Goal: Task Accomplishment & Management: Use online tool/utility

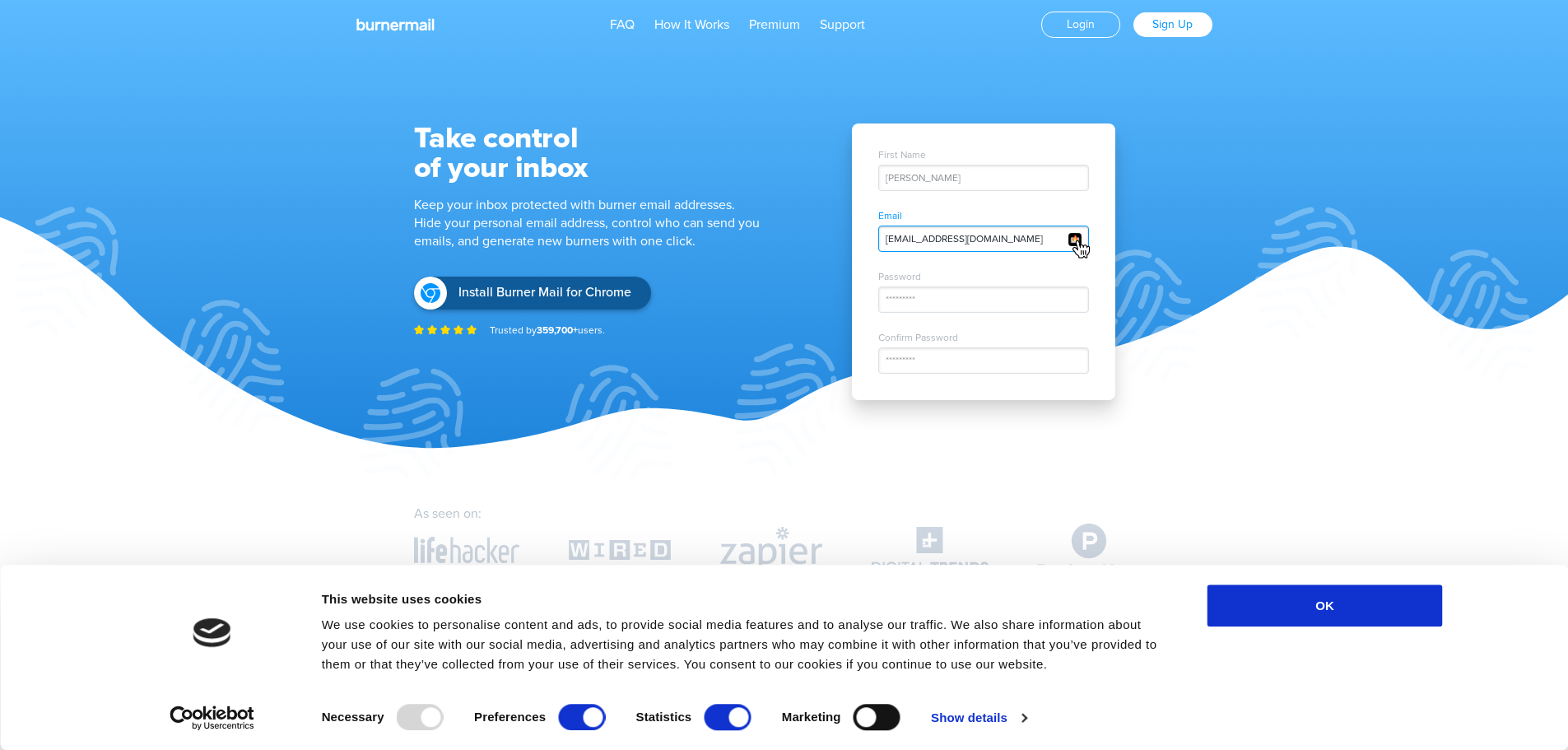
click at [949, 245] on div "twitter.nrg52d@nicoric.com" at bounding box center [983, 239] width 210 height 26
click at [1081, 241] on img at bounding box center [1080, 249] width 19 height 20
click at [1029, 320] on div "First Name John Doe Email pinterest.h294h5@nicoric.com Password ********* Confi…" at bounding box center [984, 262] width 264 height 277
click at [1081, 236] on img at bounding box center [1075, 239] width 14 height 14
click at [1075, 237] on img at bounding box center [1075, 239] width 14 height 14
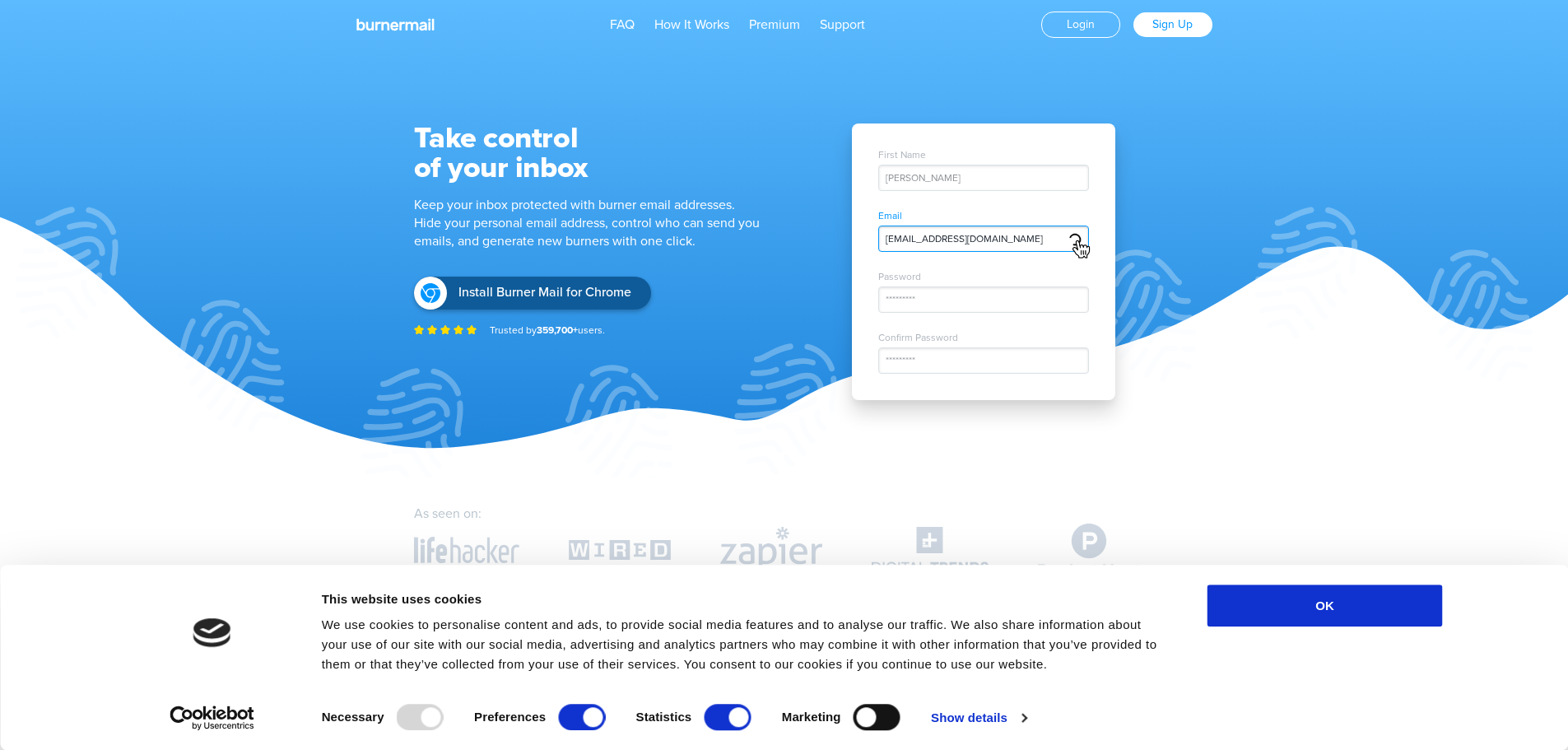
click at [1075, 237] on img at bounding box center [1075, 239] width 14 height 14
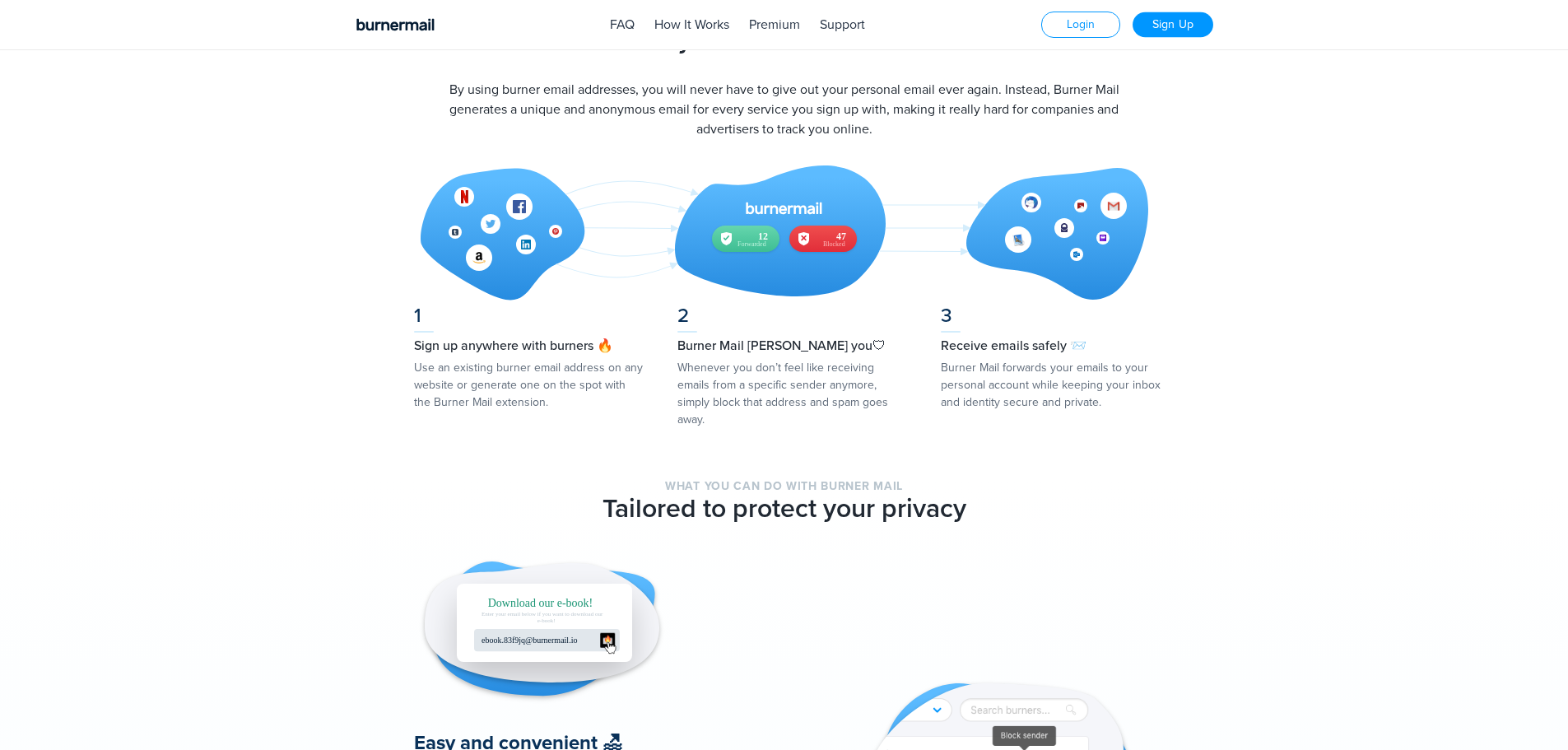
scroll to position [494, 0]
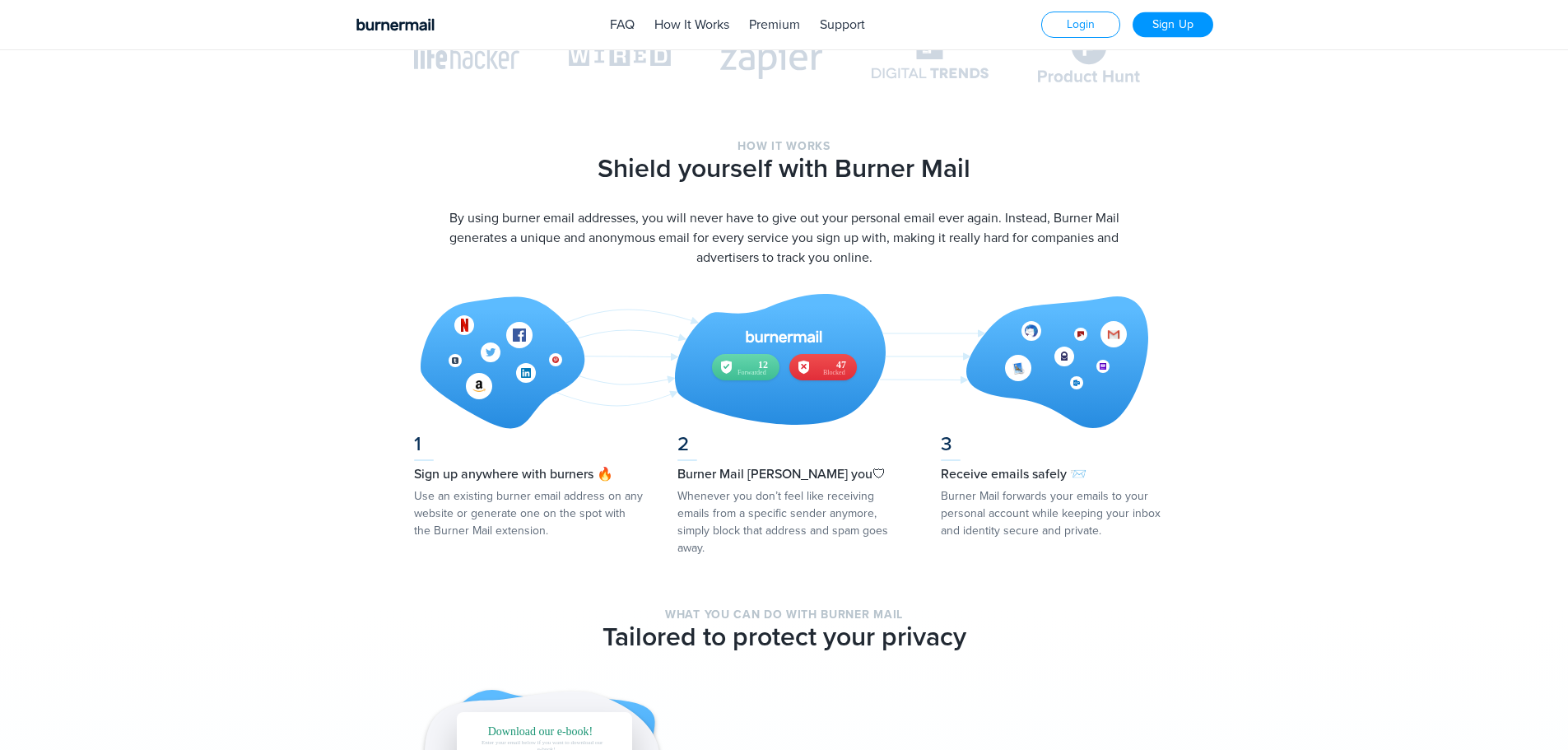
click at [1168, 18] on link "Sign Up" at bounding box center [1172, 25] width 80 height 25
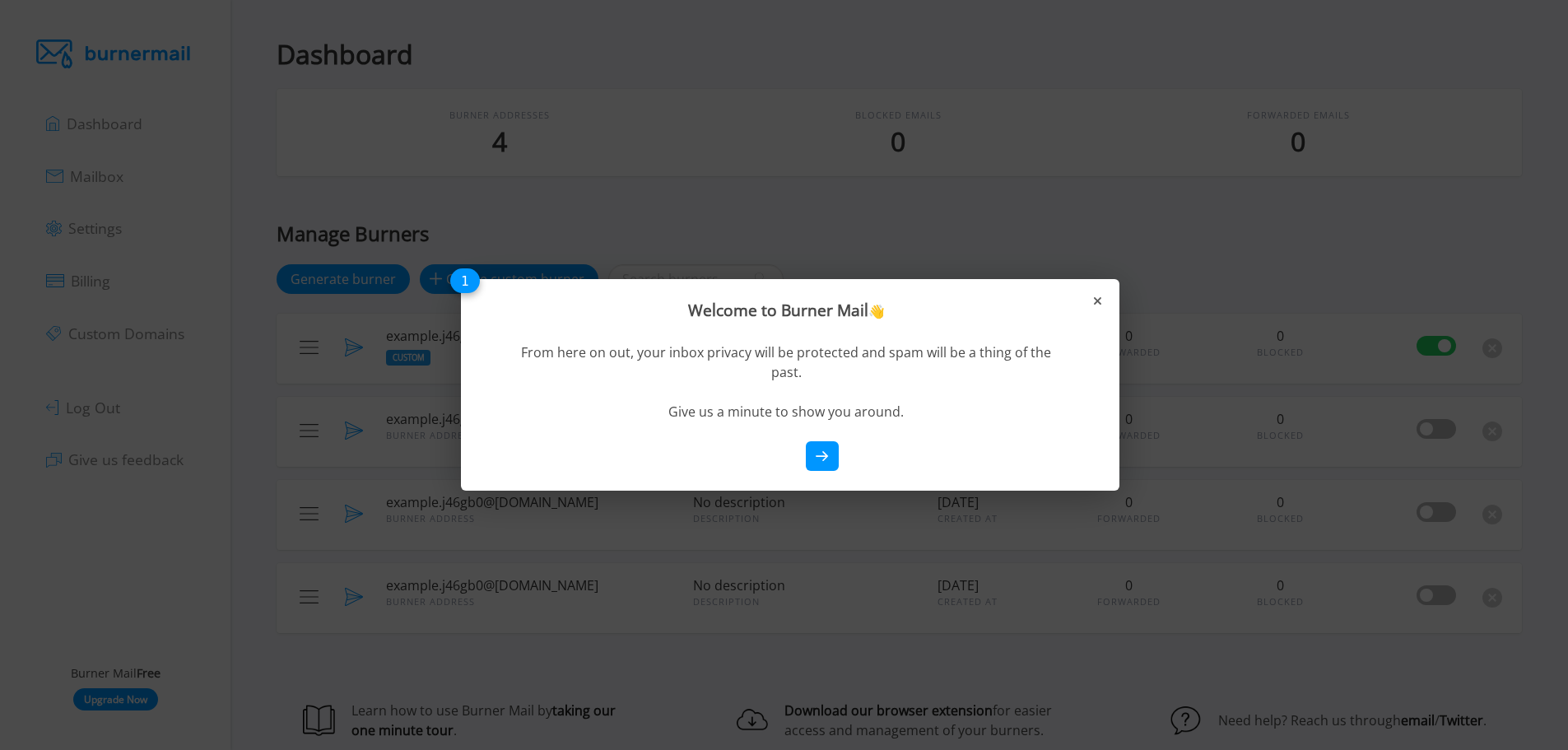
click at [819, 451] on icon at bounding box center [822, 456] width 14 height 11
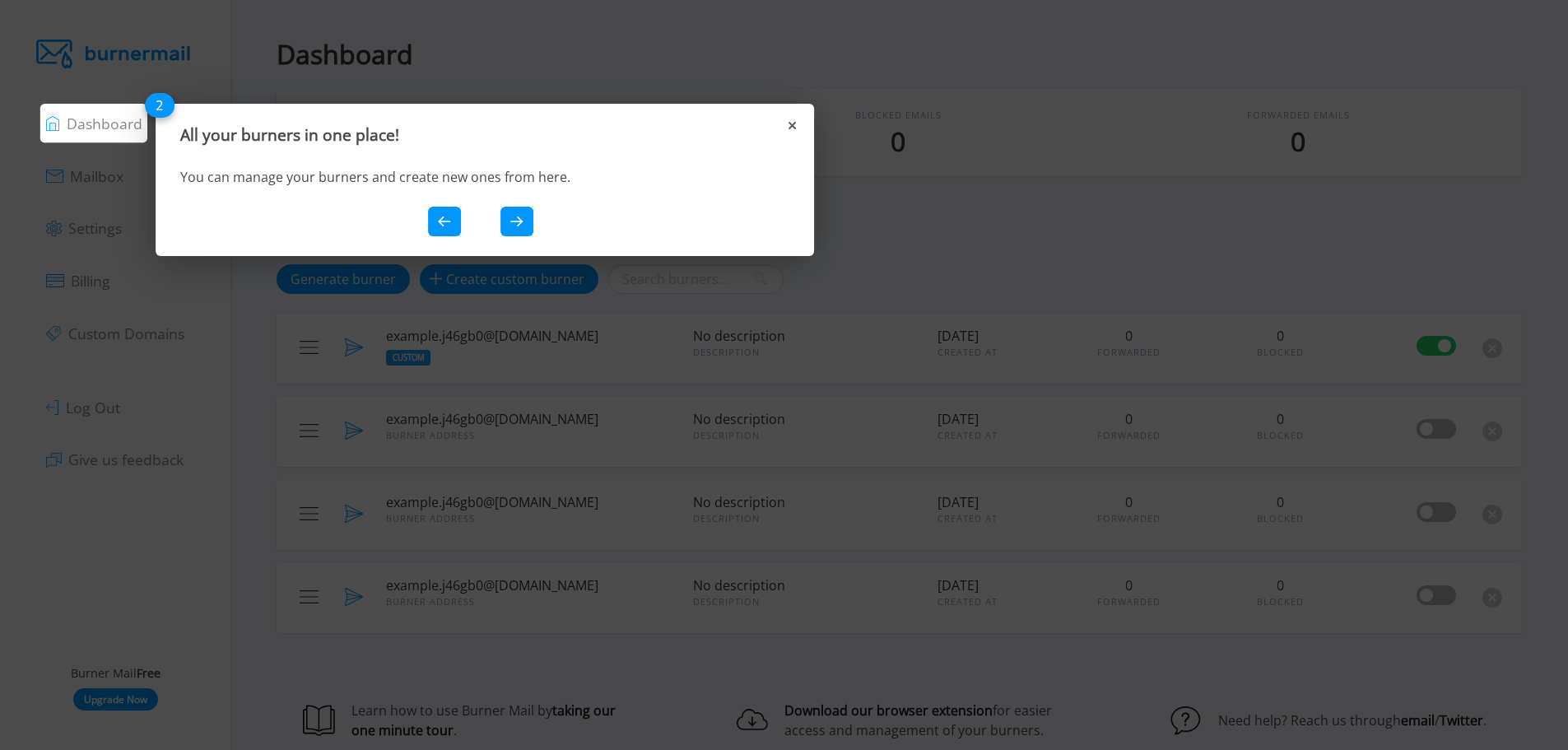
click at [522, 220] on icon at bounding box center [517, 222] width 12 height 9
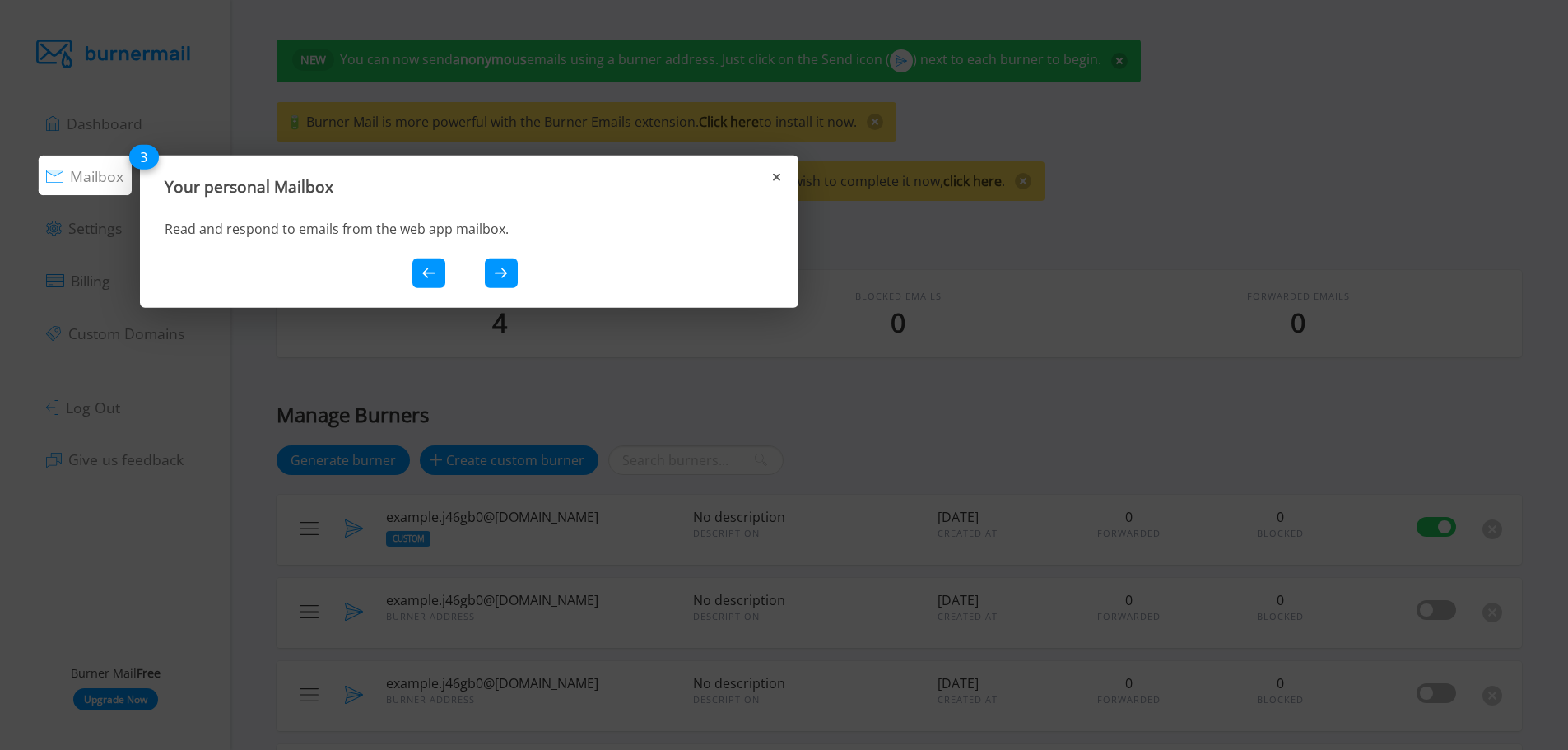
click at [469, 274] on div at bounding box center [464, 272] width 601 height 30
click at [500, 273] on icon at bounding box center [501, 273] width 12 height 9
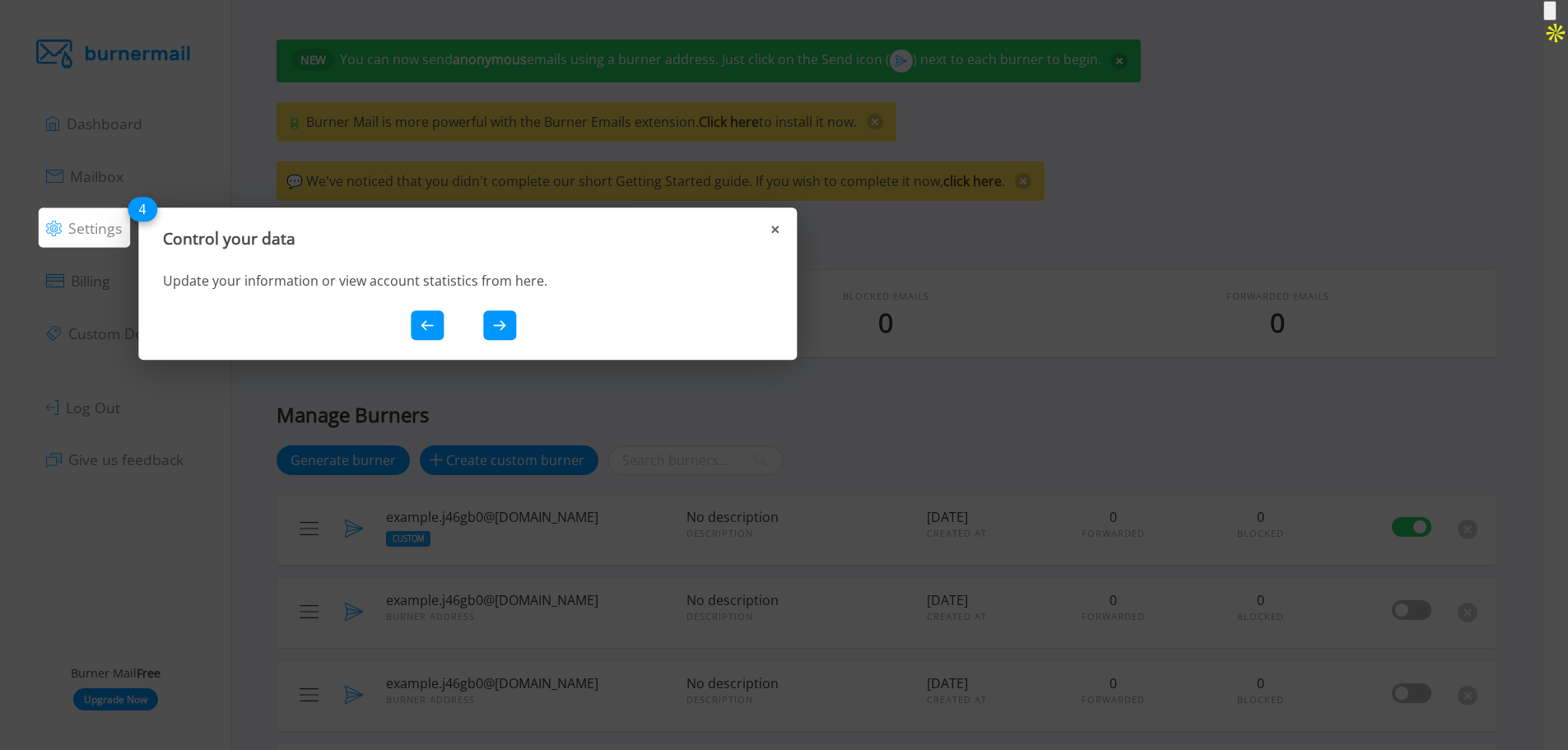
click at [508, 315] on button at bounding box center [499, 325] width 33 height 30
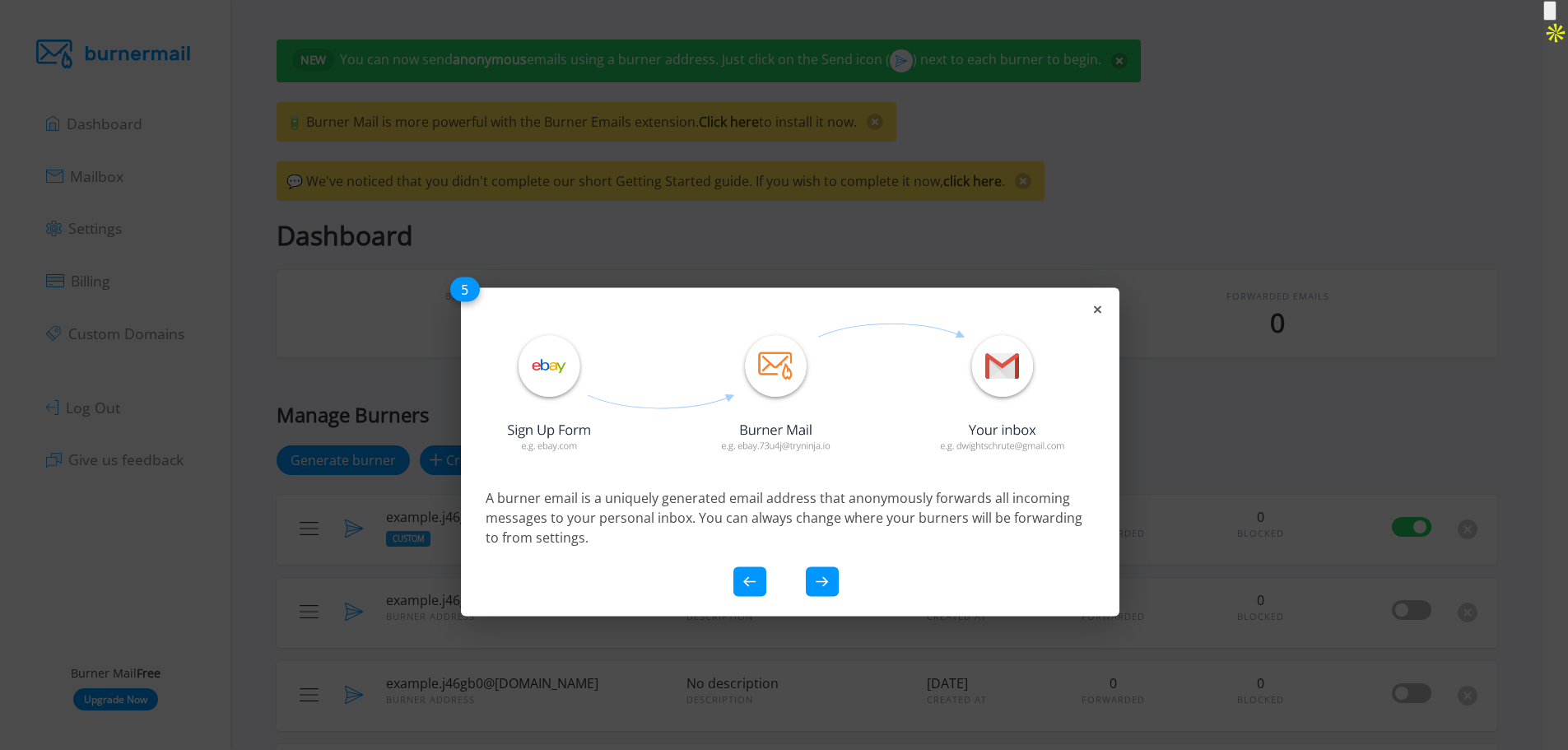
click at [802, 567] on div at bounding box center [786, 581] width 601 height 30
click at [821, 424] on div "A burner email is a uniquely generated email address that anonymously forwards …" at bounding box center [789, 453] width 658 height 329
click at [829, 581] on button at bounding box center [822, 581] width 33 height 30
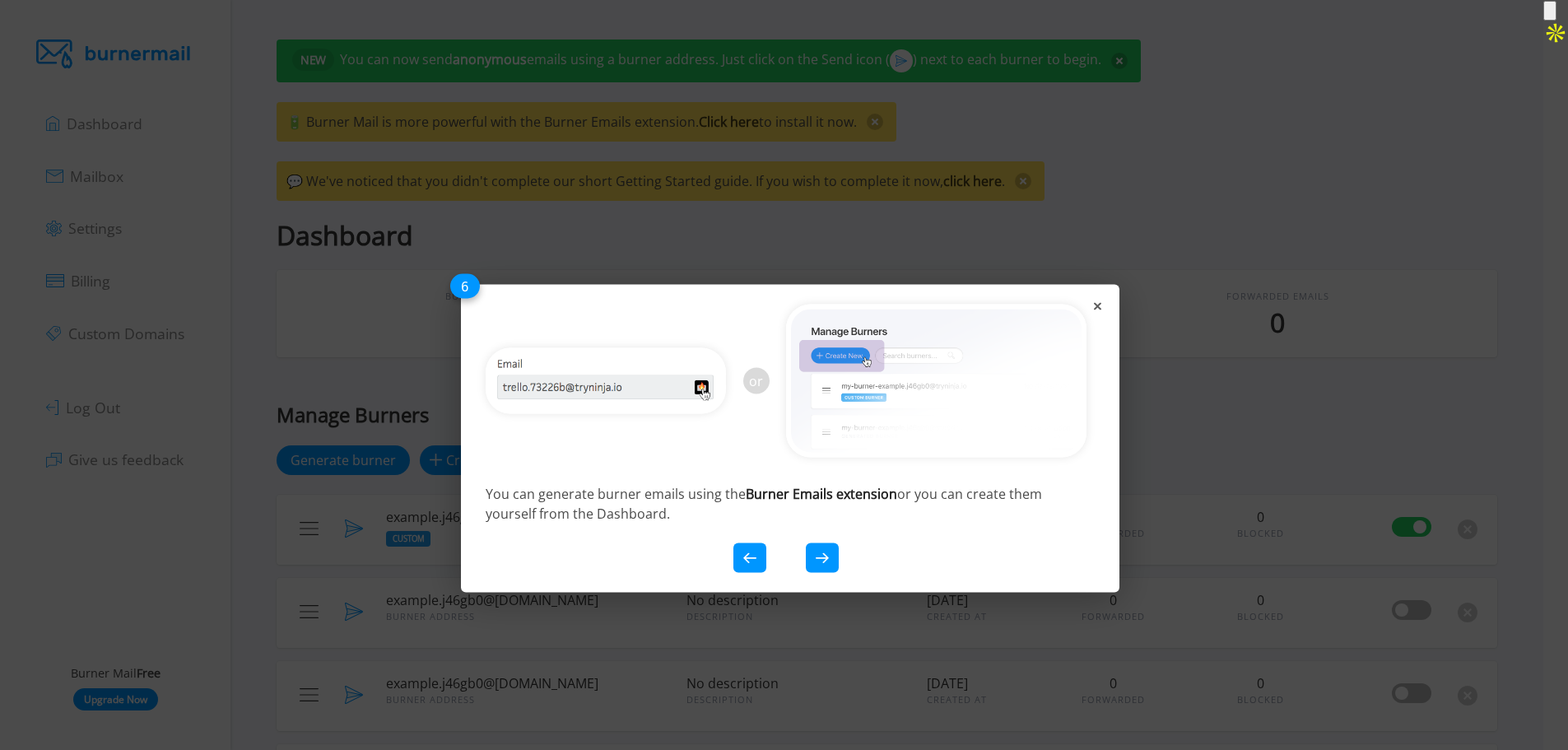
click at [822, 448] on div "or You can generate burner emails using the Burner Emails extension or you can …" at bounding box center [789, 438] width 658 height 308
click at [821, 429] on div "or You can generate burner emails using the Burner Emails extension or you can …" at bounding box center [789, 438] width 658 height 308
click at [818, 568] on button at bounding box center [822, 558] width 33 height 30
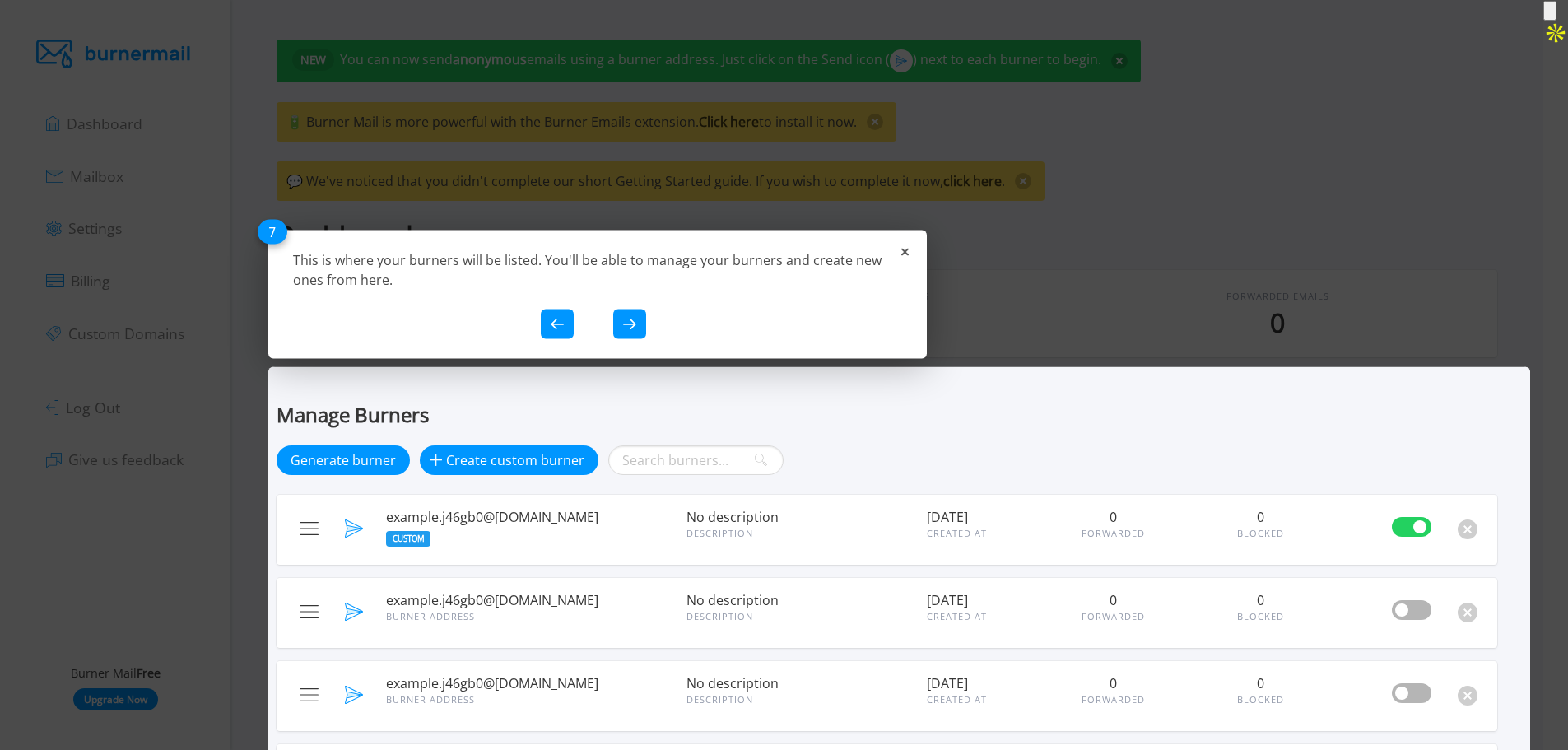
scroll to position [28, 0]
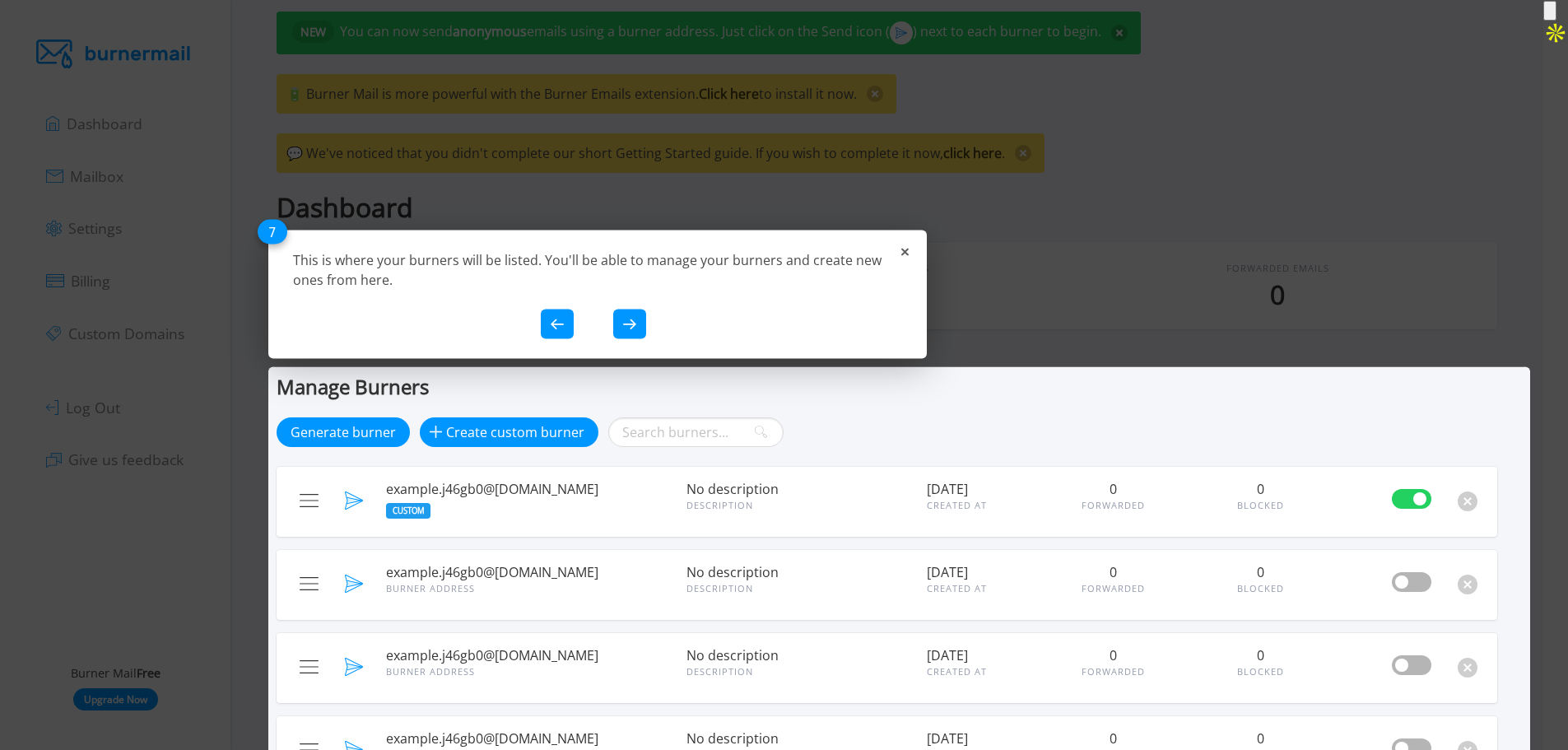
click at [615, 326] on button at bounding box center [630, 324] width 33 height 30
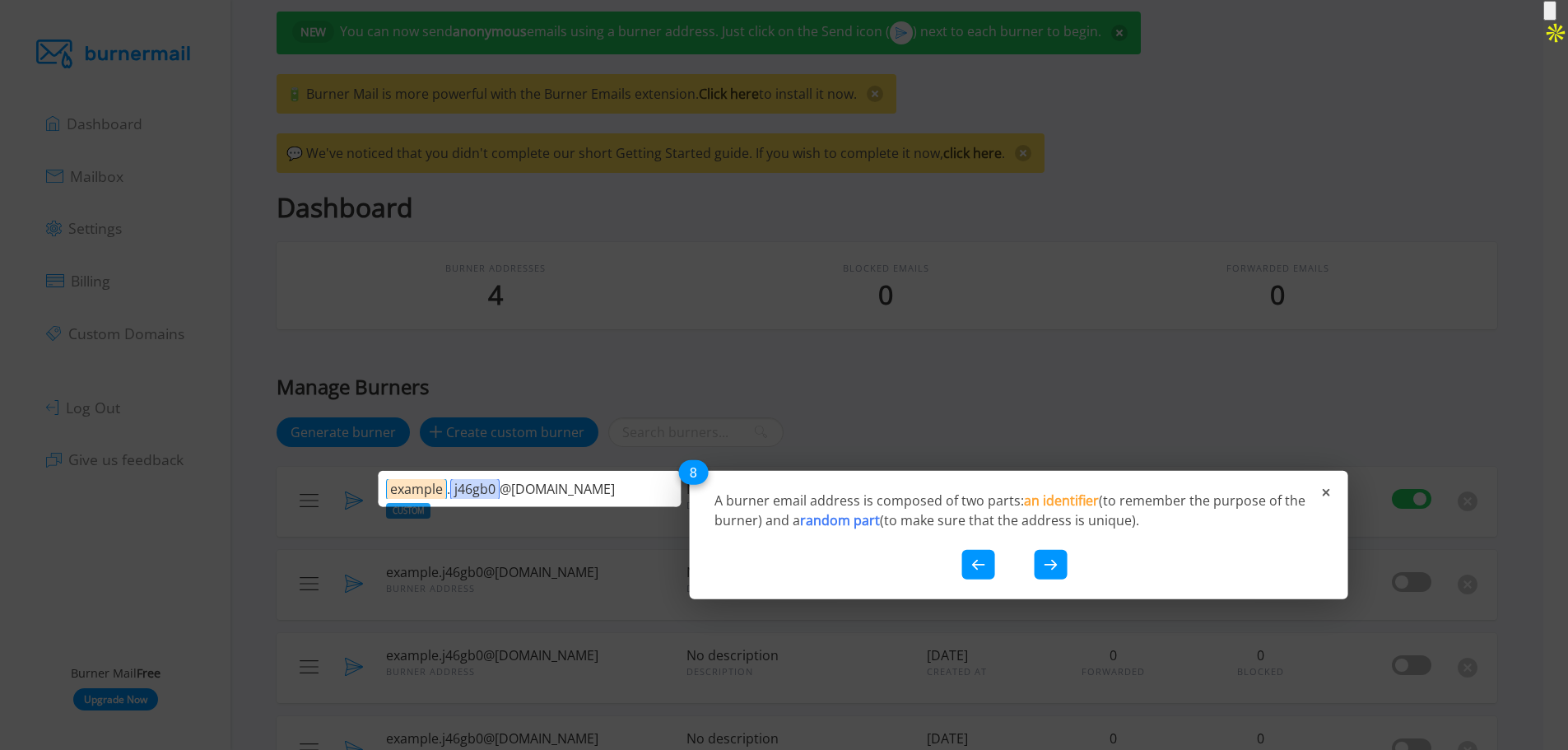
click at [1051, 558] on button at bounding box center [1050, 565] width 33 height 30
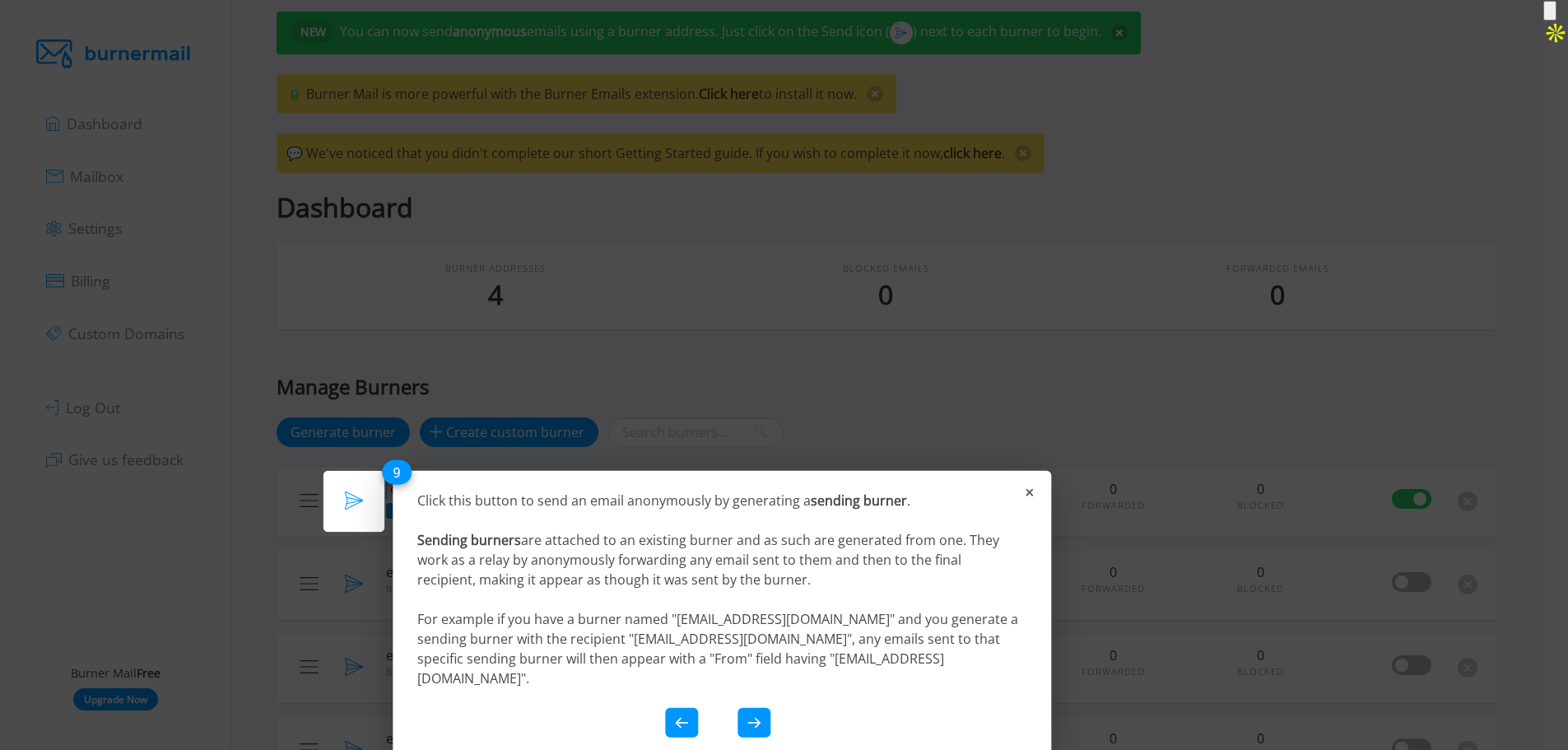
click at [756, 718] on icon at bounding box center [753, 724] width 14 height 11
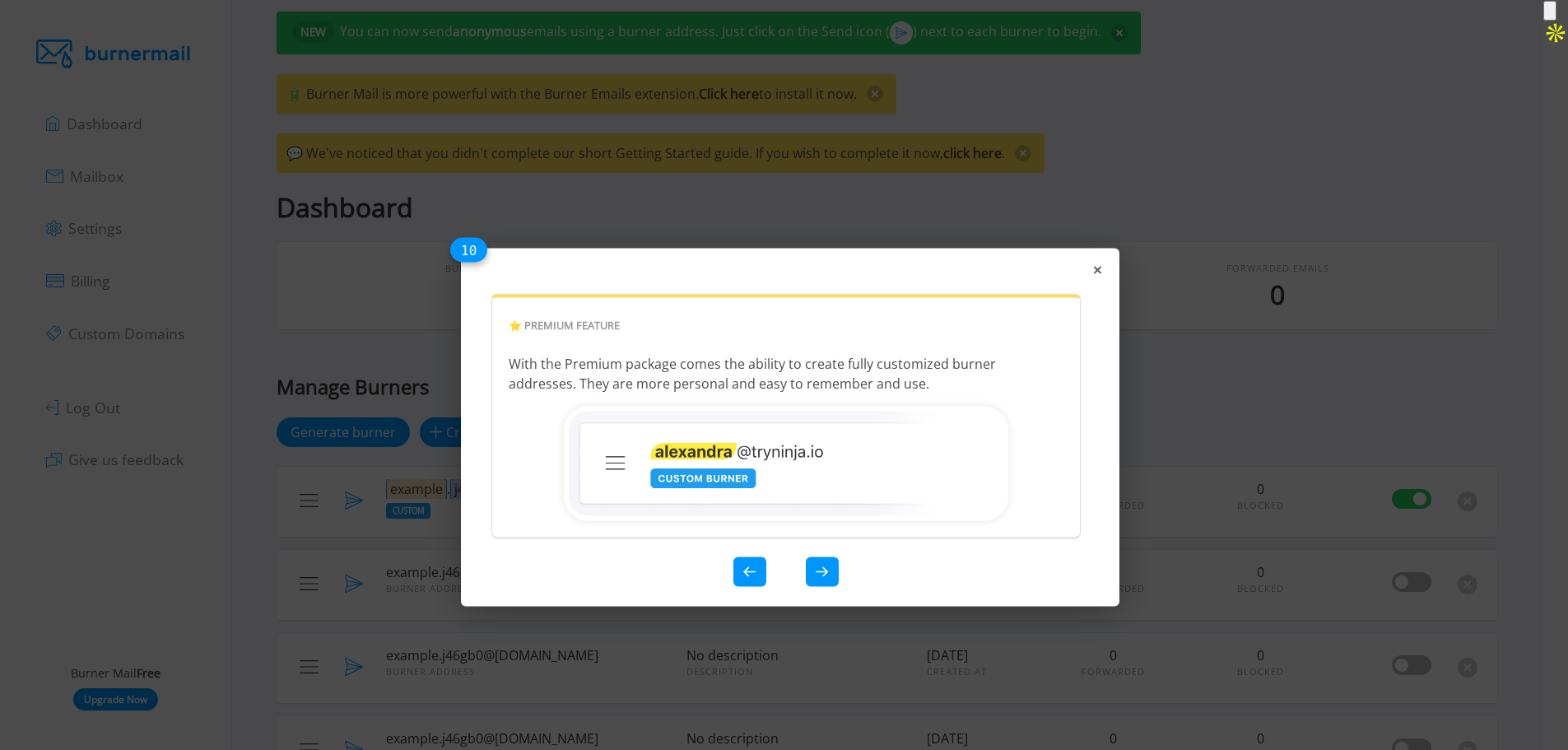
click at [822, 473] on div "⭐️ Premium feature With the Premium package comes the ability to create fully c…" at bounding box center [789, 427] width 658 height 358
click at [820, 561] on button at bounding box center [822, 571] width 33 height 30
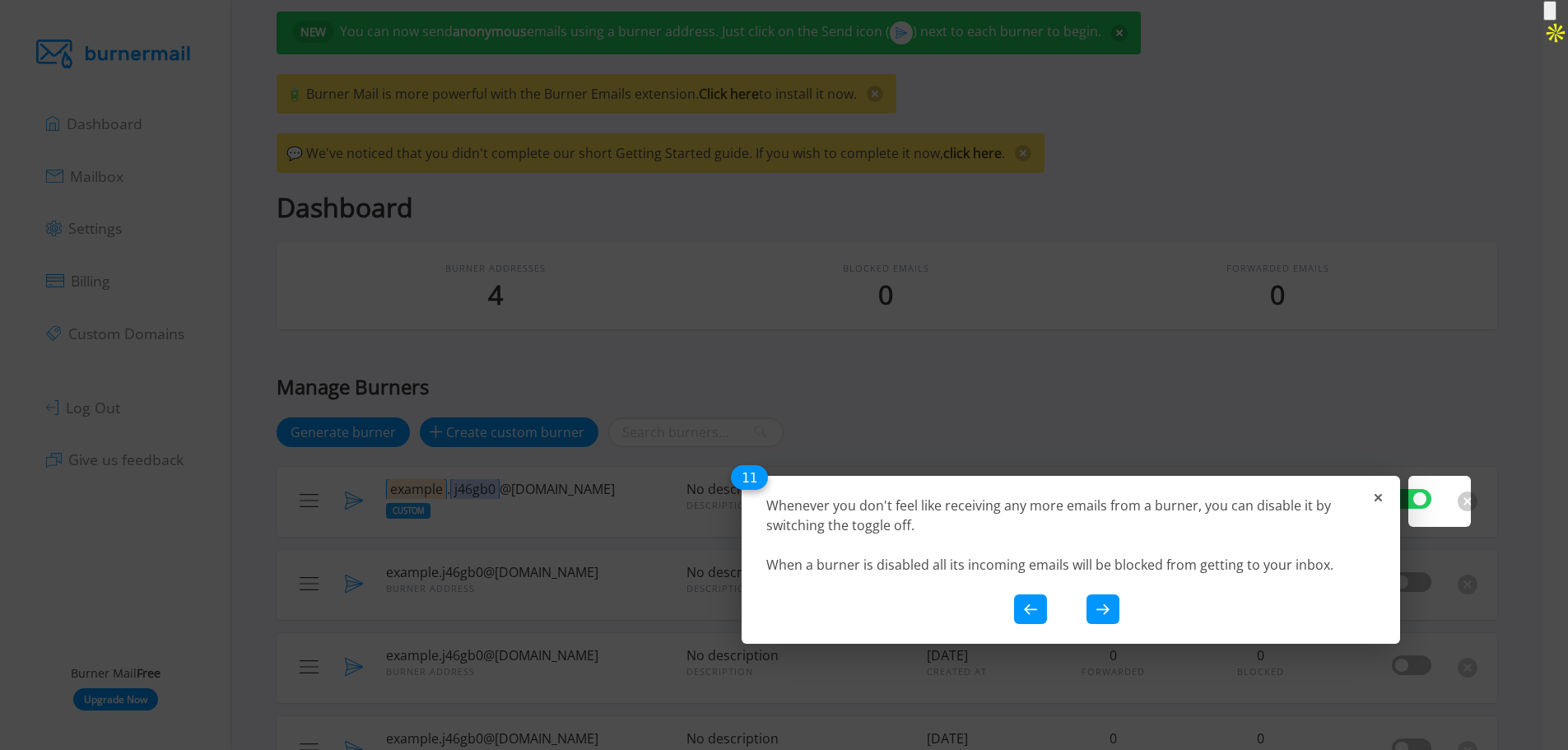
click at [1383, 497] on div "Whenever you don't feel like receiving any more emails from a burner, you can d…" at bounding box center [1070, 560] width 658 height 168
click at [1379, 497] on icon at bounding box center [1378, 498] width 7 height 7
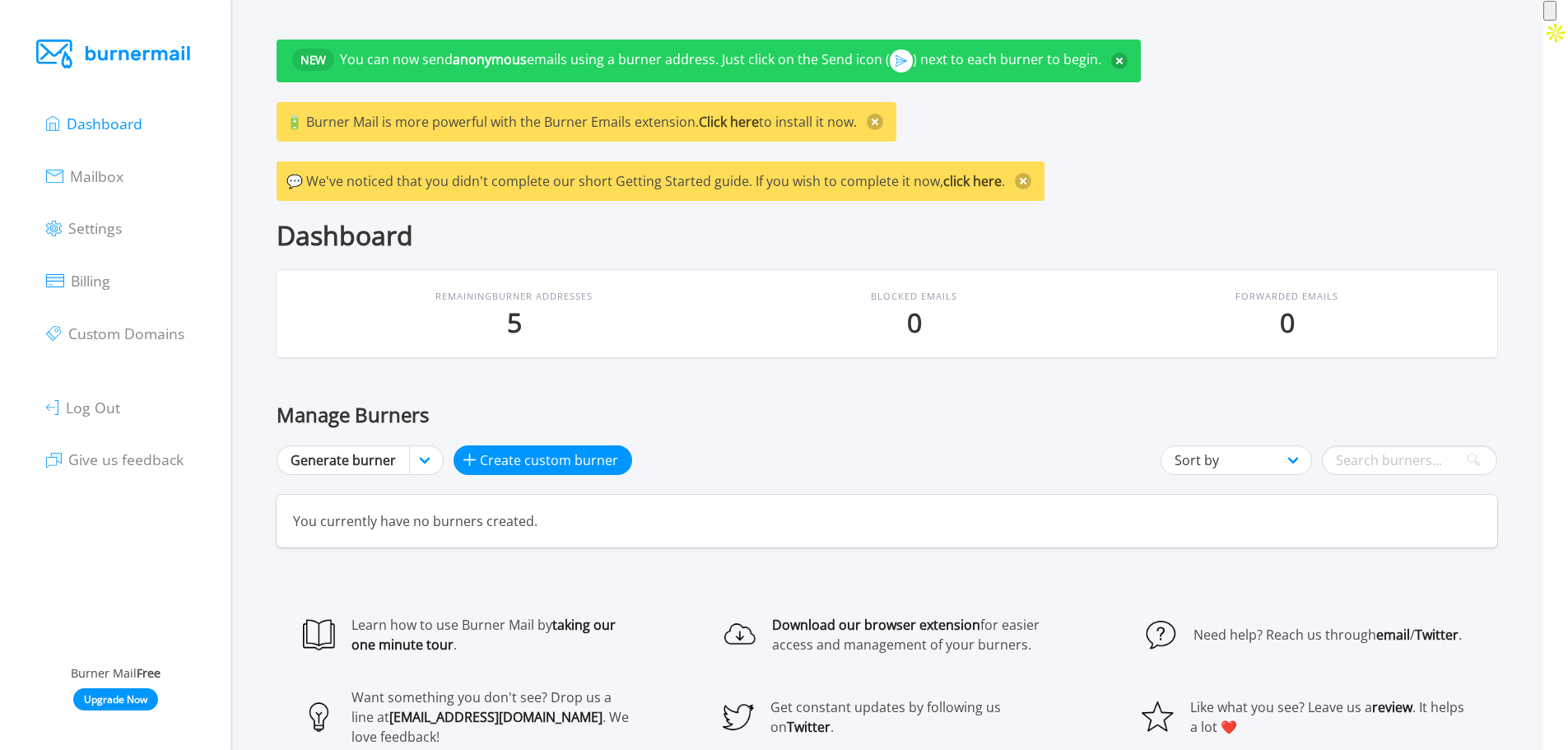
click at [505, 298] on p "Remaining Burner Addresses" at bounding box center [514, 296] width 157 height 14
click at [516, 320] on p "5" at bounding box center [514, 323] width 157 height 30
click at [95, 177] on span "Mailbox" at bounding box center [96, 176] width 53 height 20
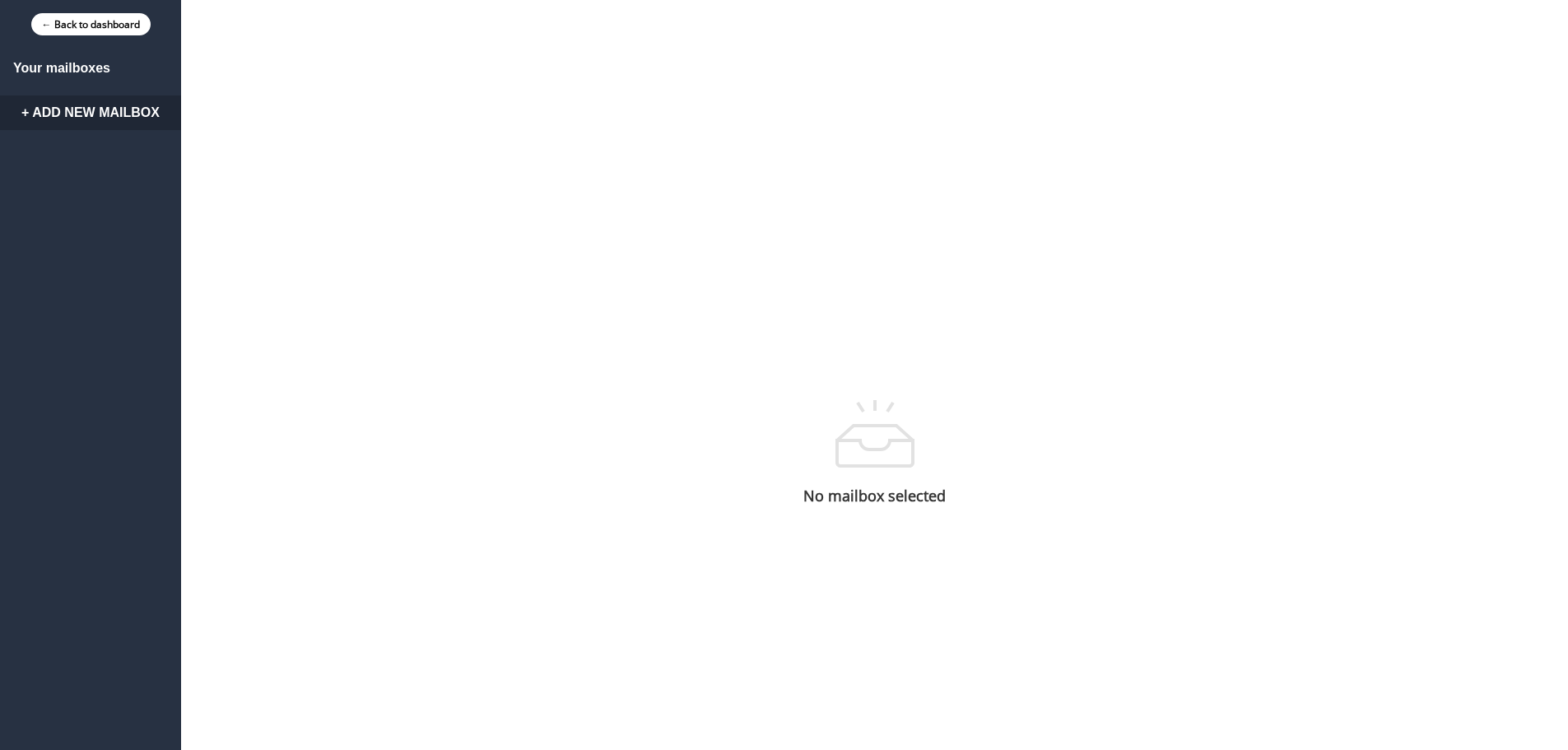
click at [880, 468] on img at bounding box center [874, 437] width 79 height 98
click at [88, 23] on link "← Back to dashboard" at bounding box center [91, 24] width 119 height 23
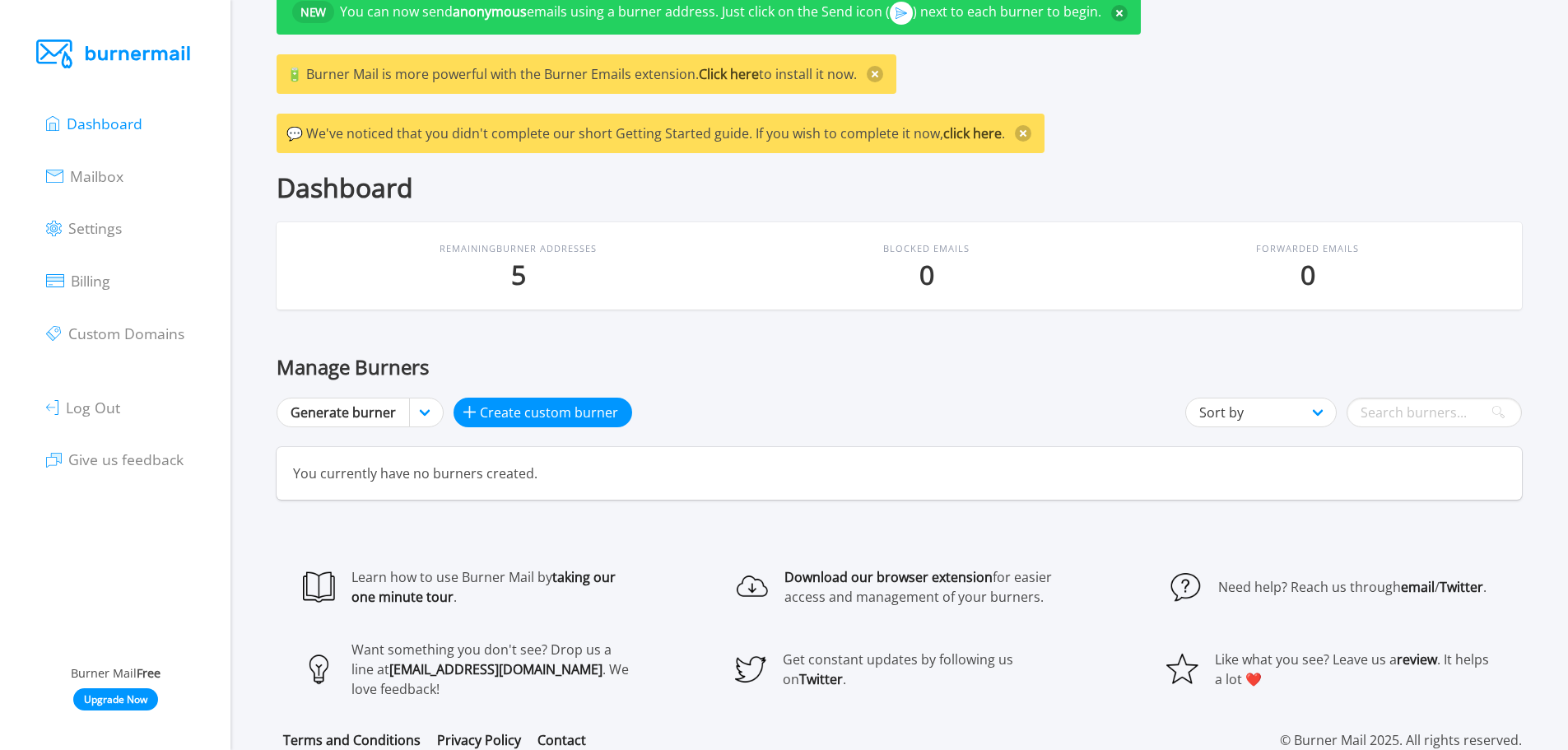
scroll to position [74, 0]
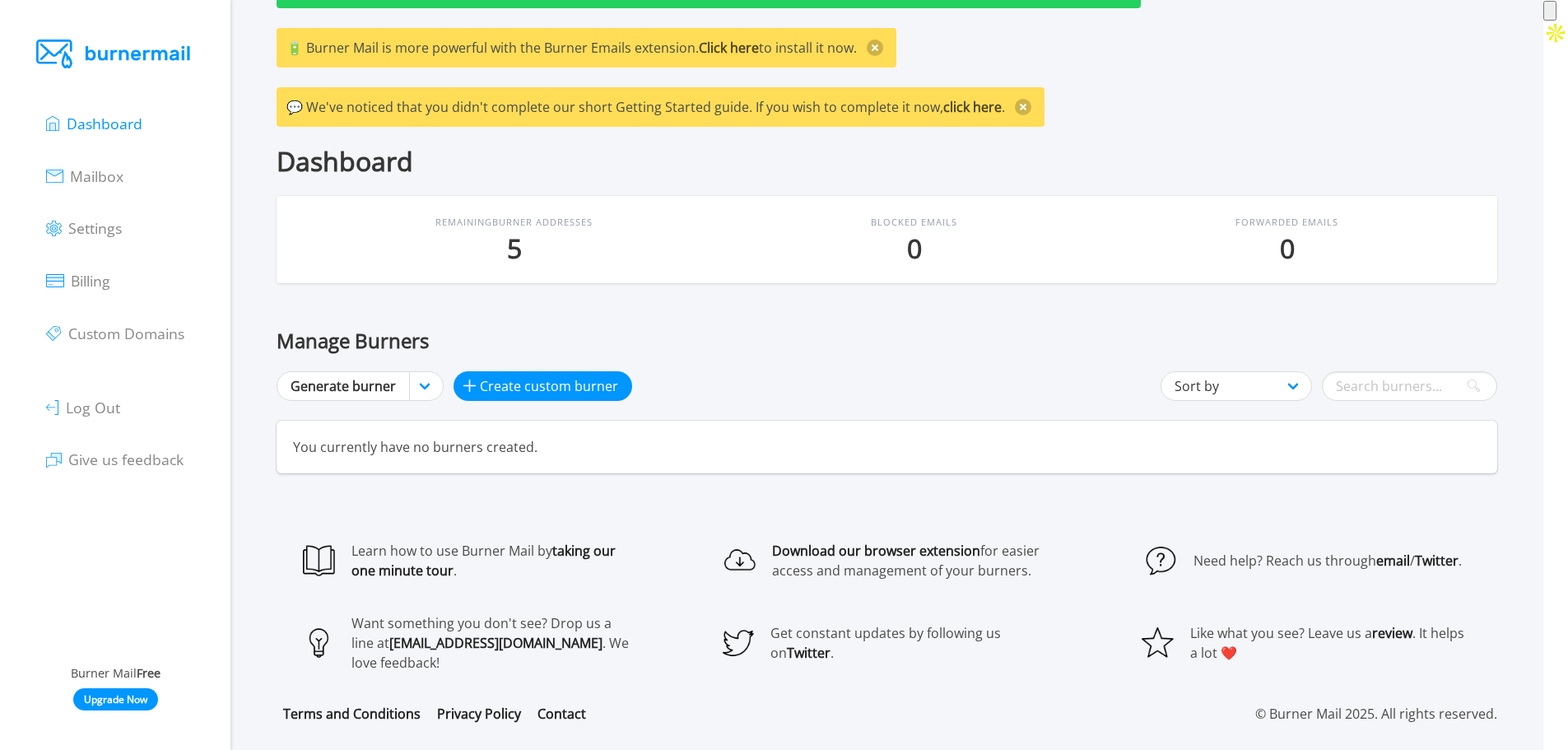
click at [491, 234] on p "5" at bounding box center [514, 248] width 157 height 30
click at [635, 221] on div "Remaining Burner Addresses 5" at bounding box center [514, 239] width 435 height 48
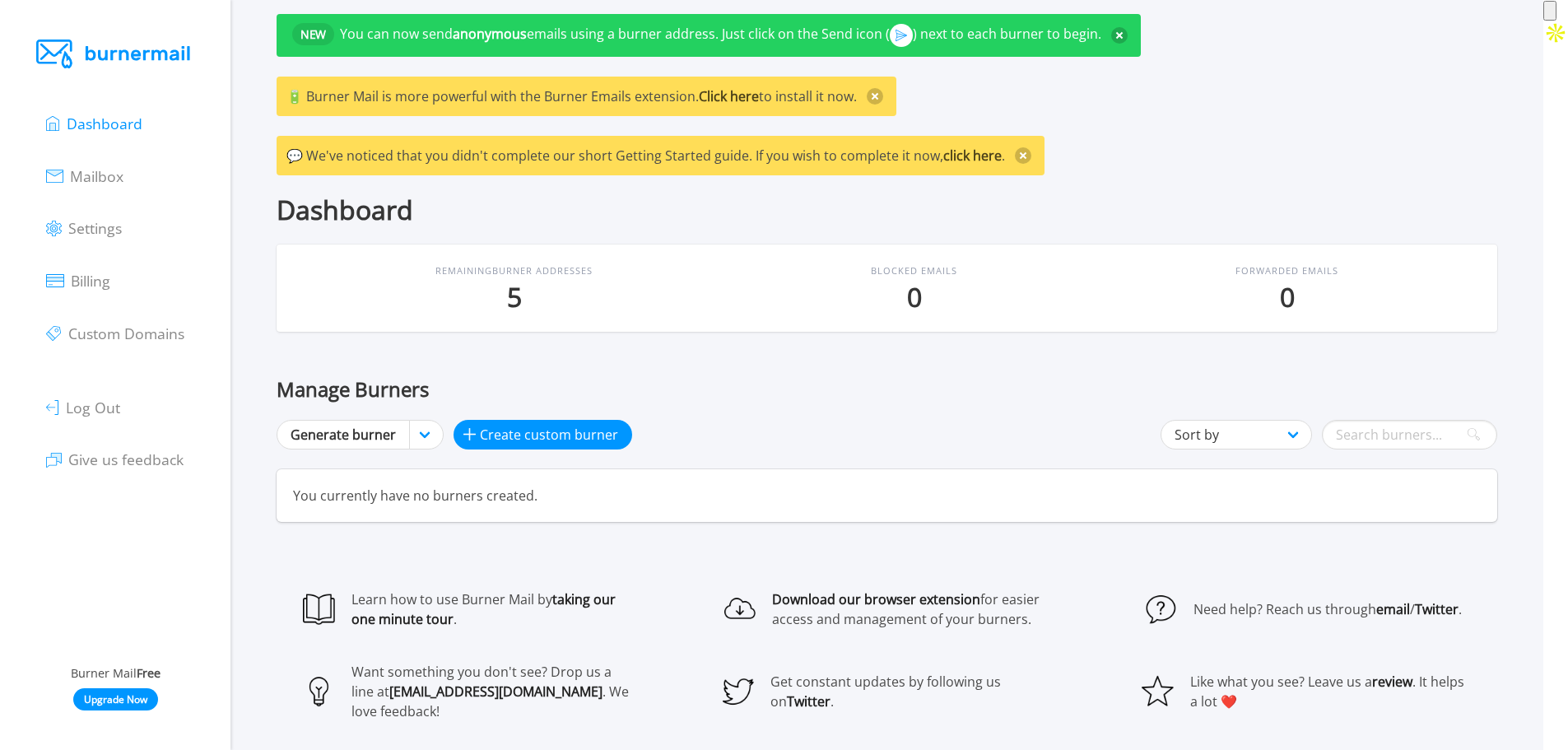
scroll to position [0, 0]
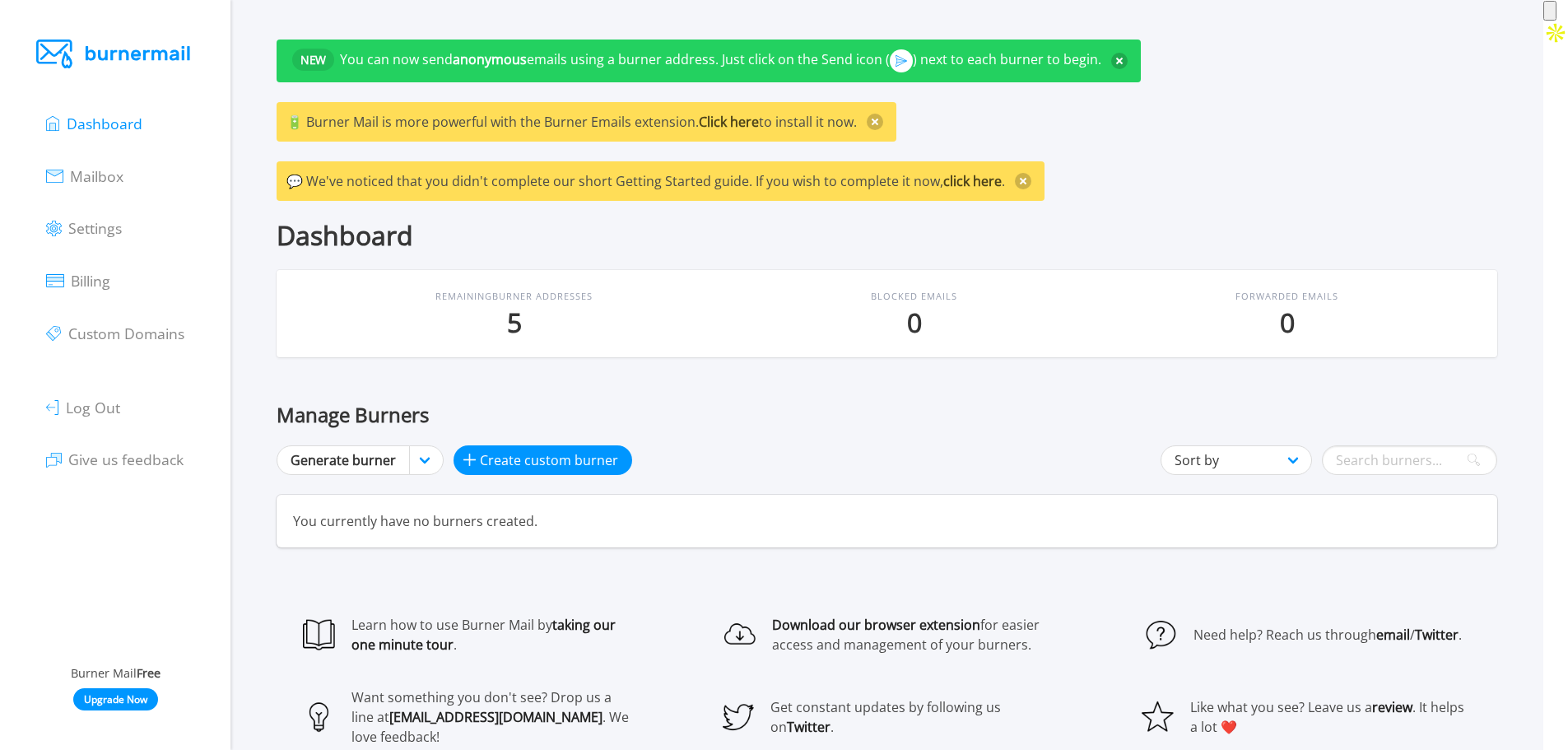
click at [691, 126] on span "🔋️ Burner Mail is more powerful with the Burner Emails extension. Click here to…" at bounding box center [571, 122] width 570 height 18
click at [950, 79] on div "NEW You can now send anonymous emails using a burner address. Just click on the…" at bounding box center [708, 61] width 864 height 42
click at [958, 68] on span "You can now send anonymous emails using a burner address. Just click on the Sen…" at bounding box center [720, 60] width 761 height 18
click at [515, 326] on p "5" at bounding box center [514, 323] width 157 height 30
click at [126, 321] on link "Custom Domains" at bounding box center [115, 333] width 137 height 23
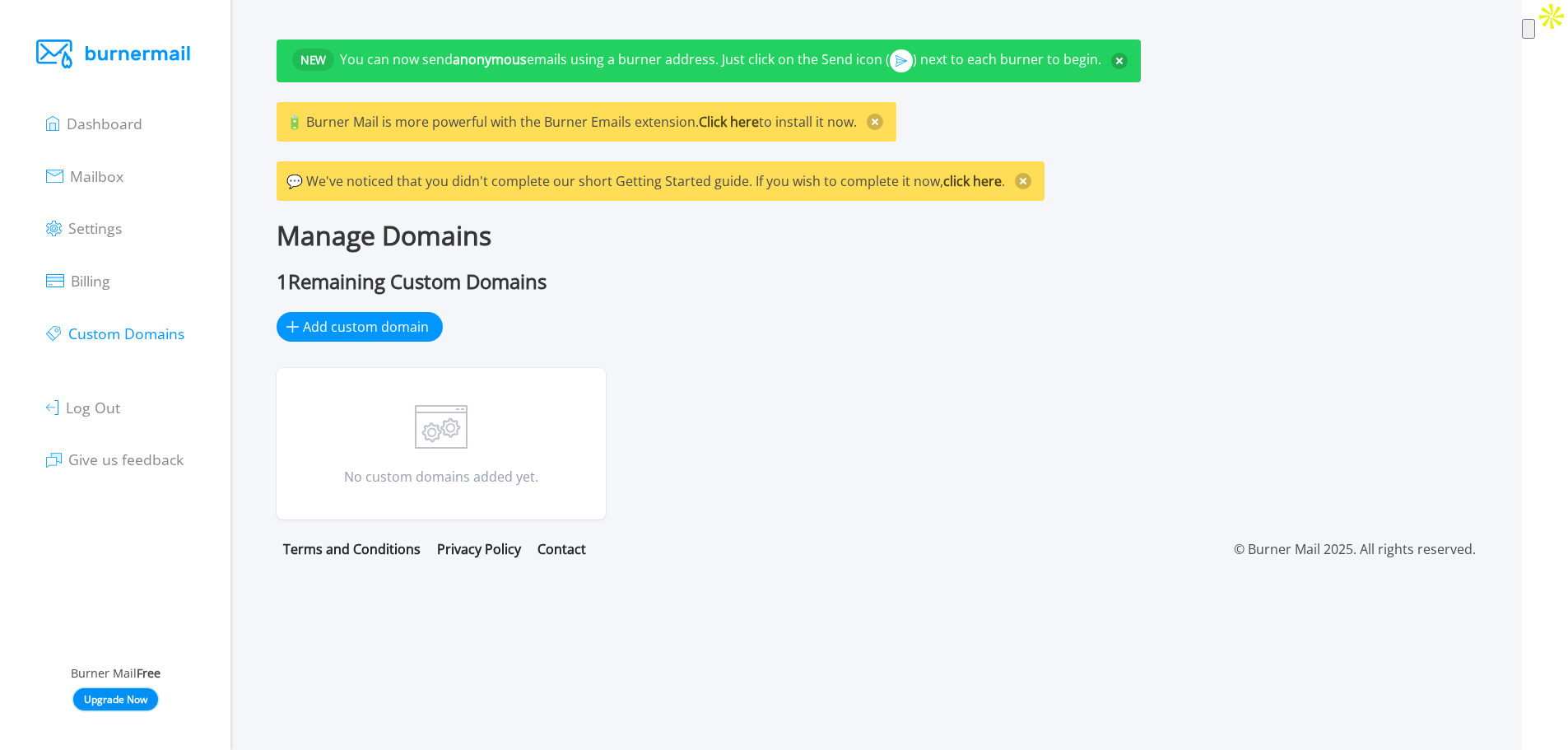
click at [99, 700] on link "Upgrade Now" at bounding box center [116, 699] width 85 height 23
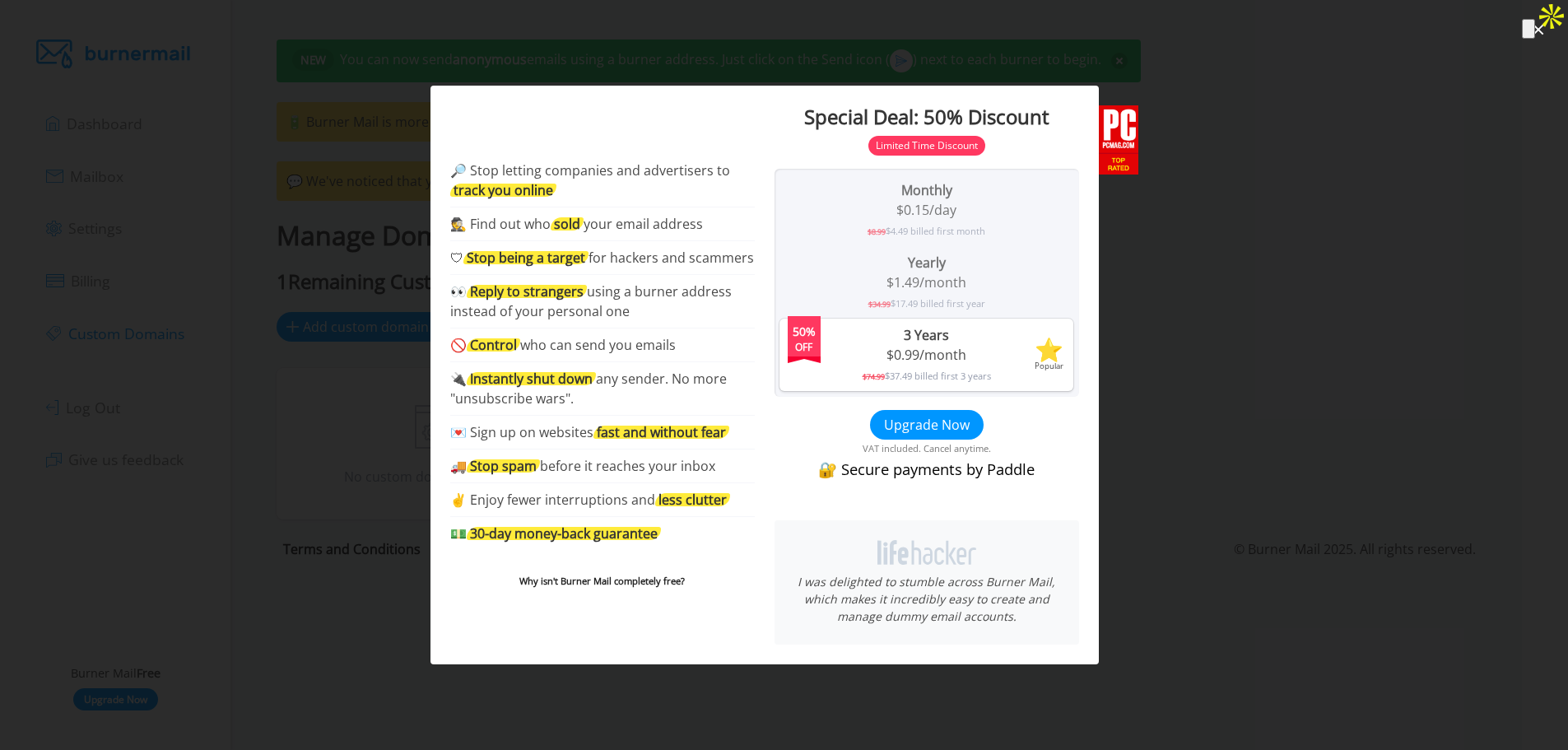
click at [932, 184] on div "Monthly" at bounding box center [926, 191] width 281 height 20
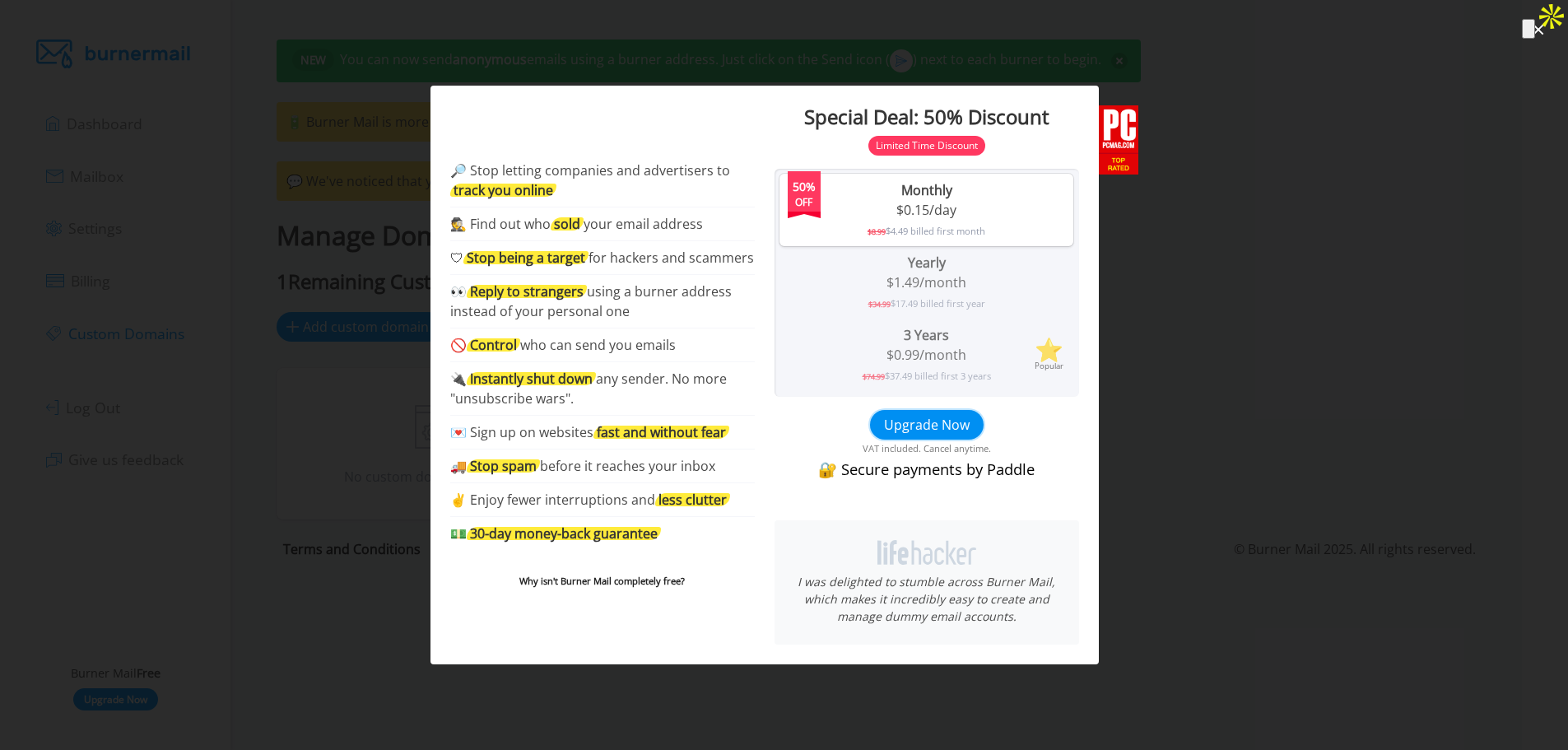
click at [946, 427] on button "Upgrade Now" at bounding box center [927, 425] width 114 height 30
click at [254, 302] on div at bounding box center [784, 375] width 1568 height 750
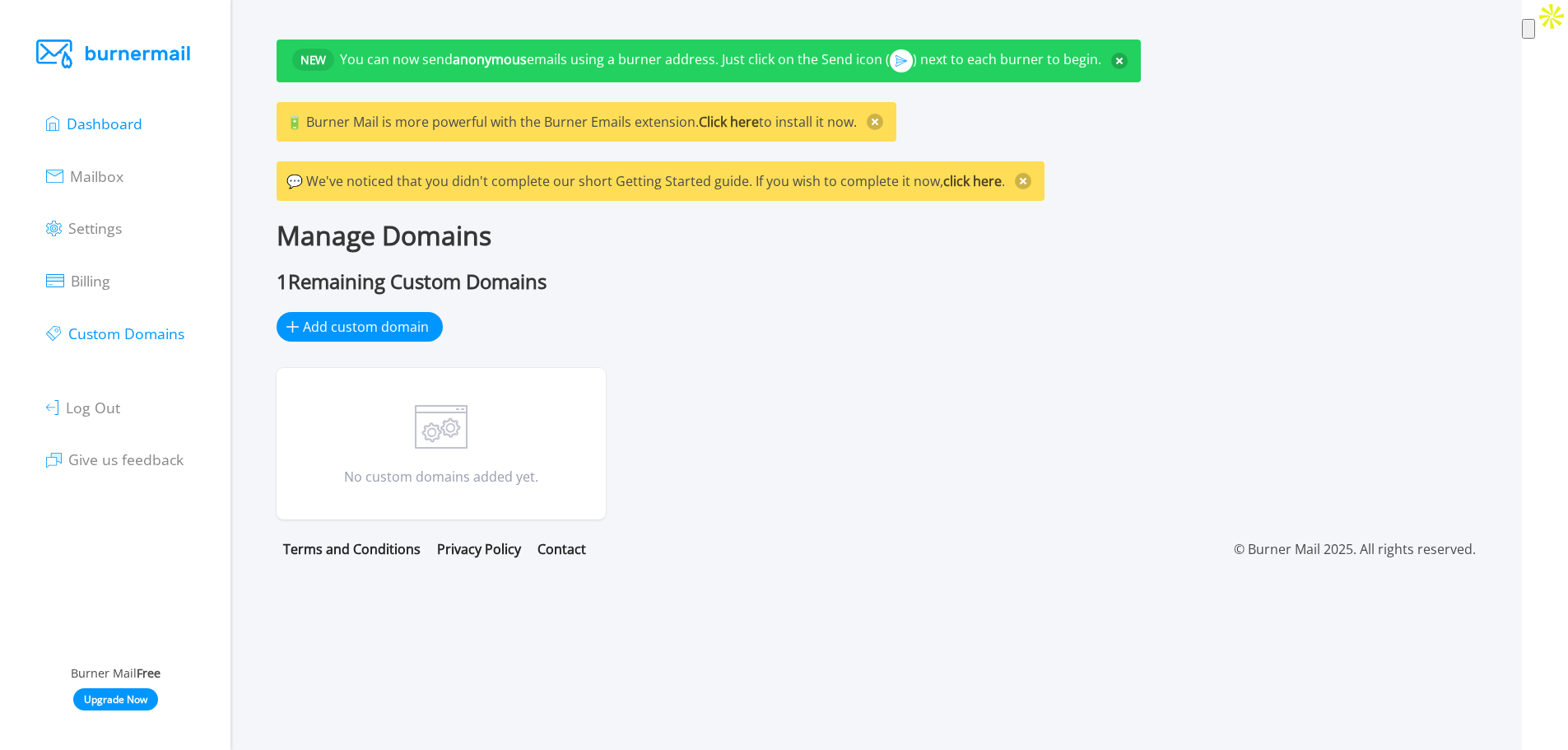
click at [131, 135] on link "Dashboard" at bounding box center [94, 123] width 97 height 23
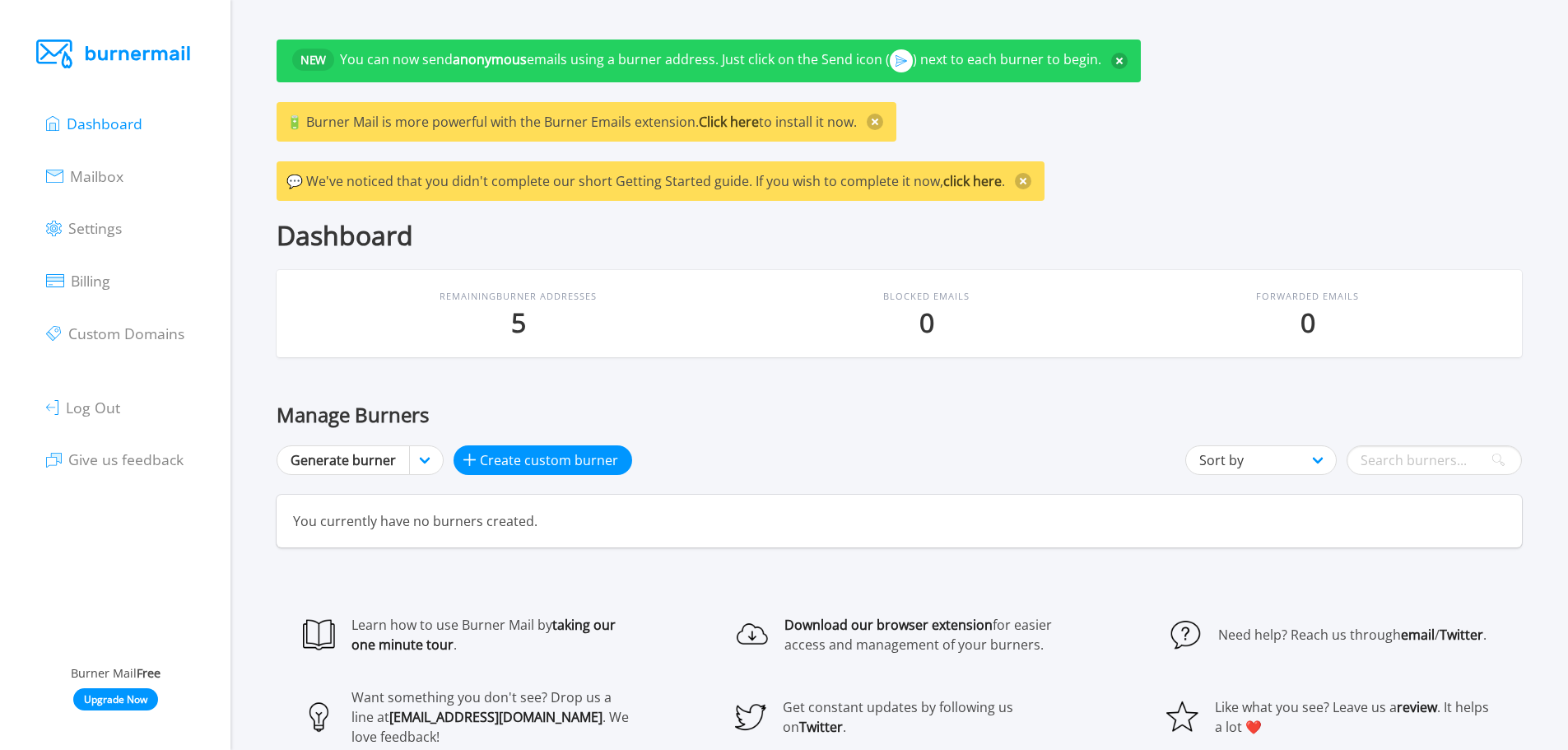
click at [531, 308] on p "5" at bounding box center [518, 323] width 157 height 30
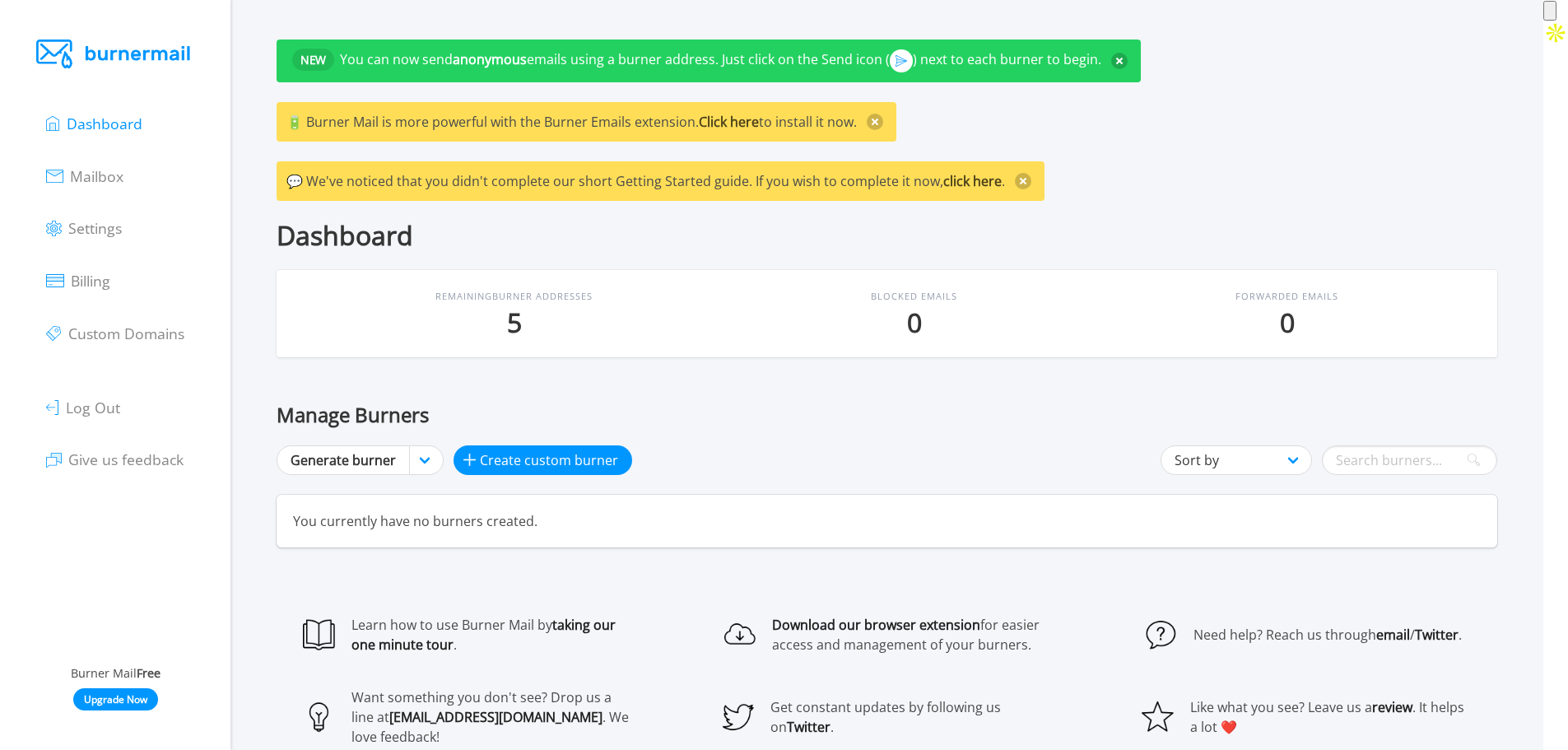
click at [496, 329] on p "5" at bounding box center [514, 323] width 157 height 30
click at [514, 336] on p "5" at bounding box center [514, 323] width 157 height 30
click at [533, 453] on span "Create custom burner" at bounding box center [548, 460] width 138 height 20
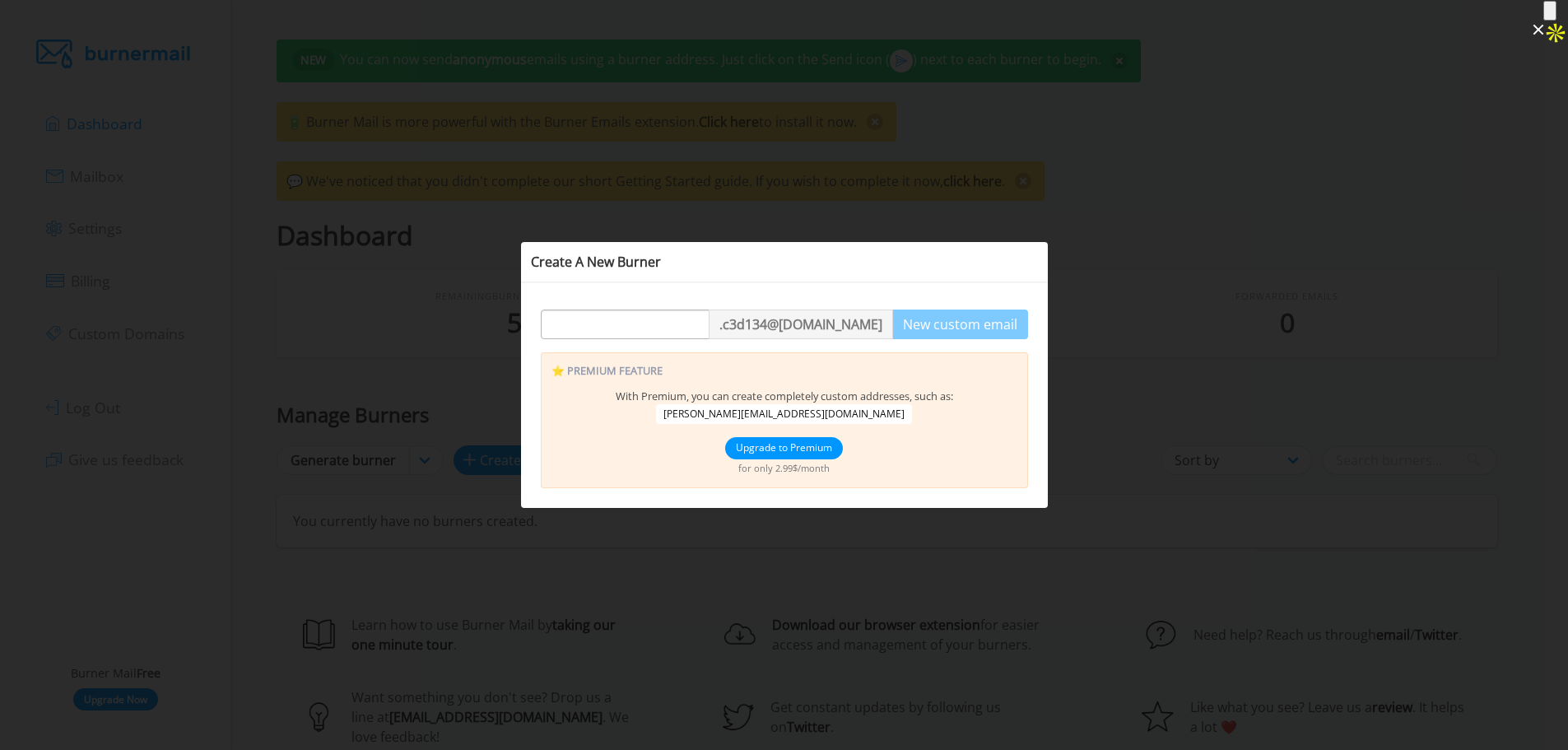
click at [657, 317] on input "text" at bounding box center [625, 324] width 167 height 30
type input "rase"
click at [971, 328] on button "New custom email" at bounding box center [960, 324] width 135 height 30
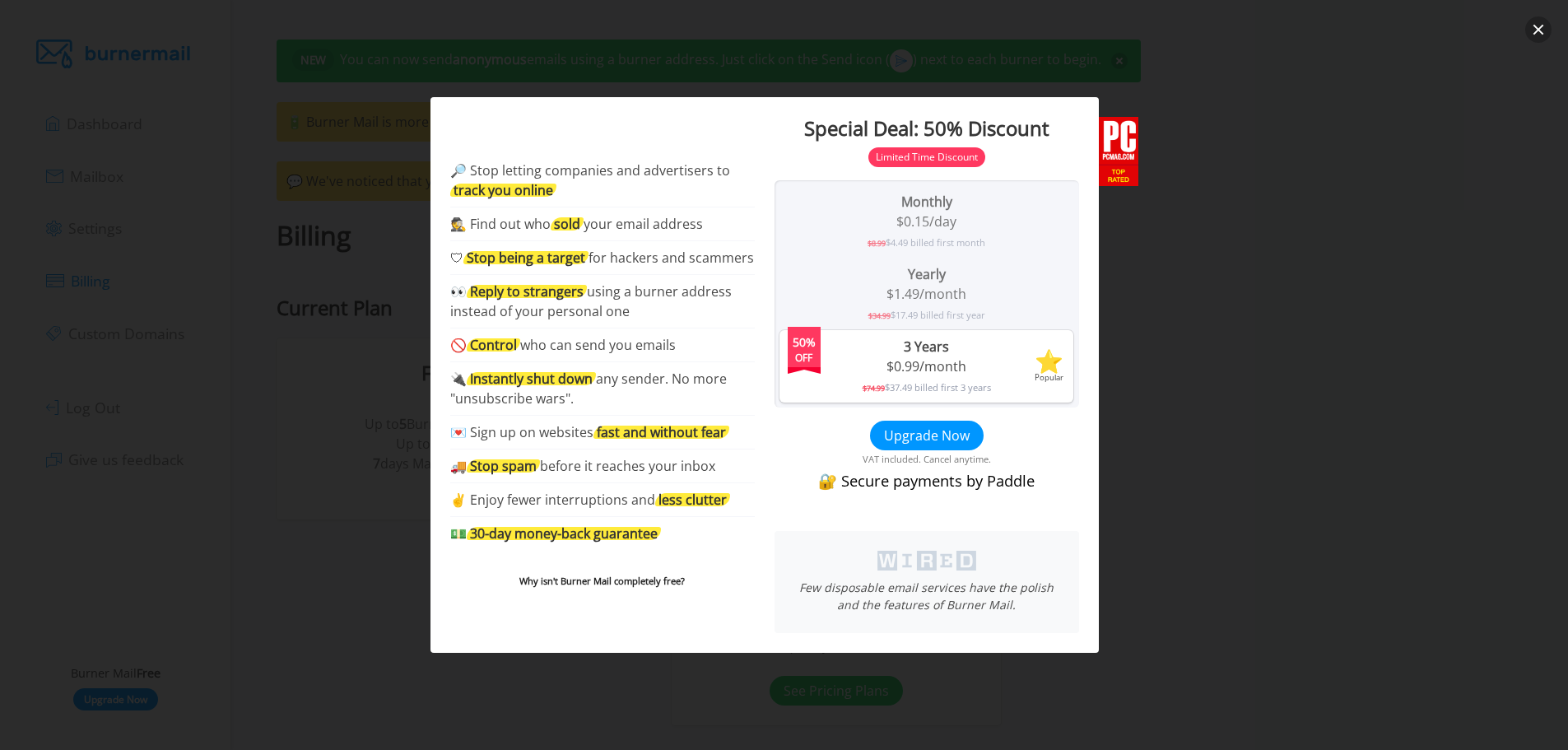
click at [1535, 35] on button "close" at bounding box center [1538, 29] width 26 height 26
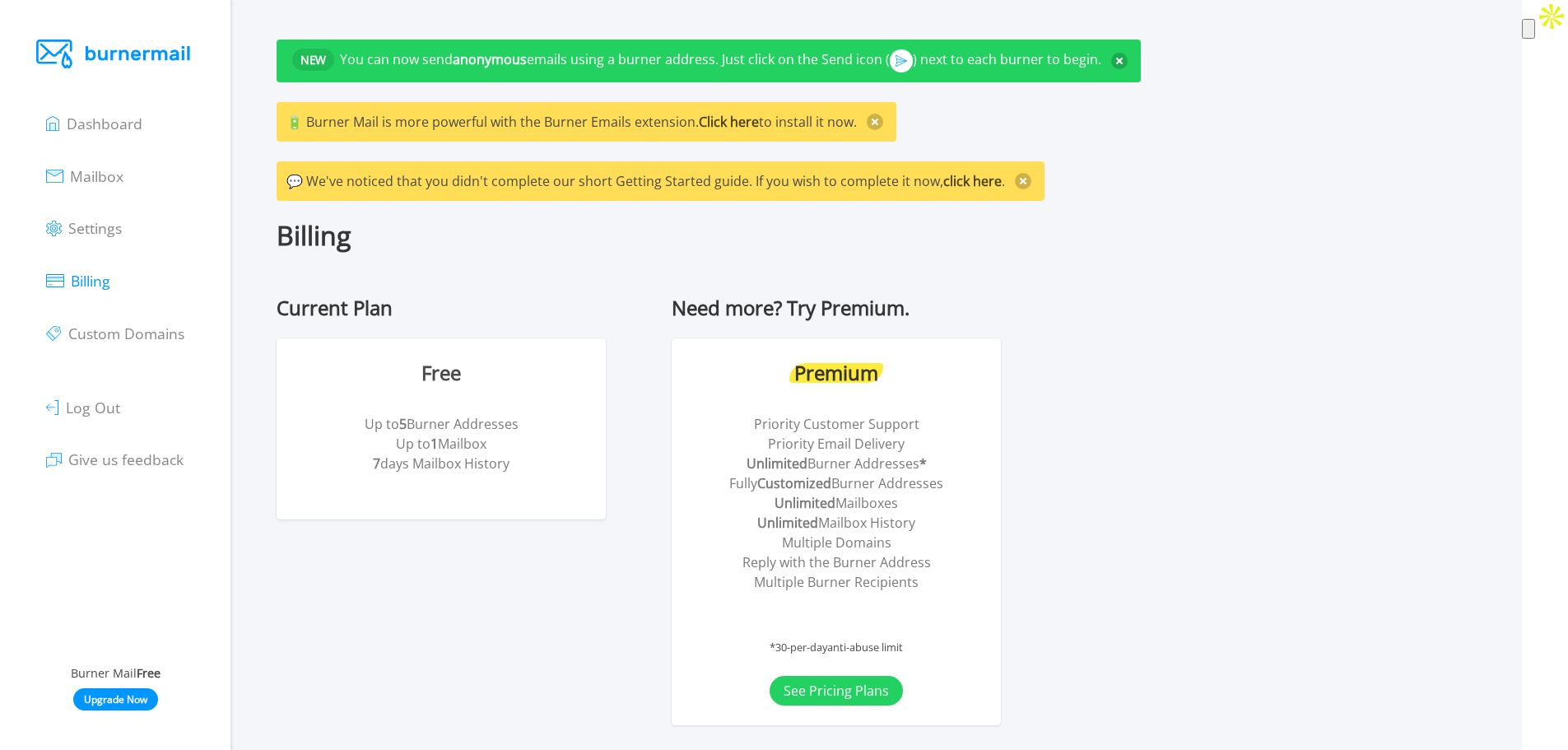
click at [555, 439] on li "Up to 1 Mailbox" at bounding box center [441, 444] width 276 height 20
click at [860, 691] on button "See Pricing Plans" at bounding box center [836, 690] width 134 height 30
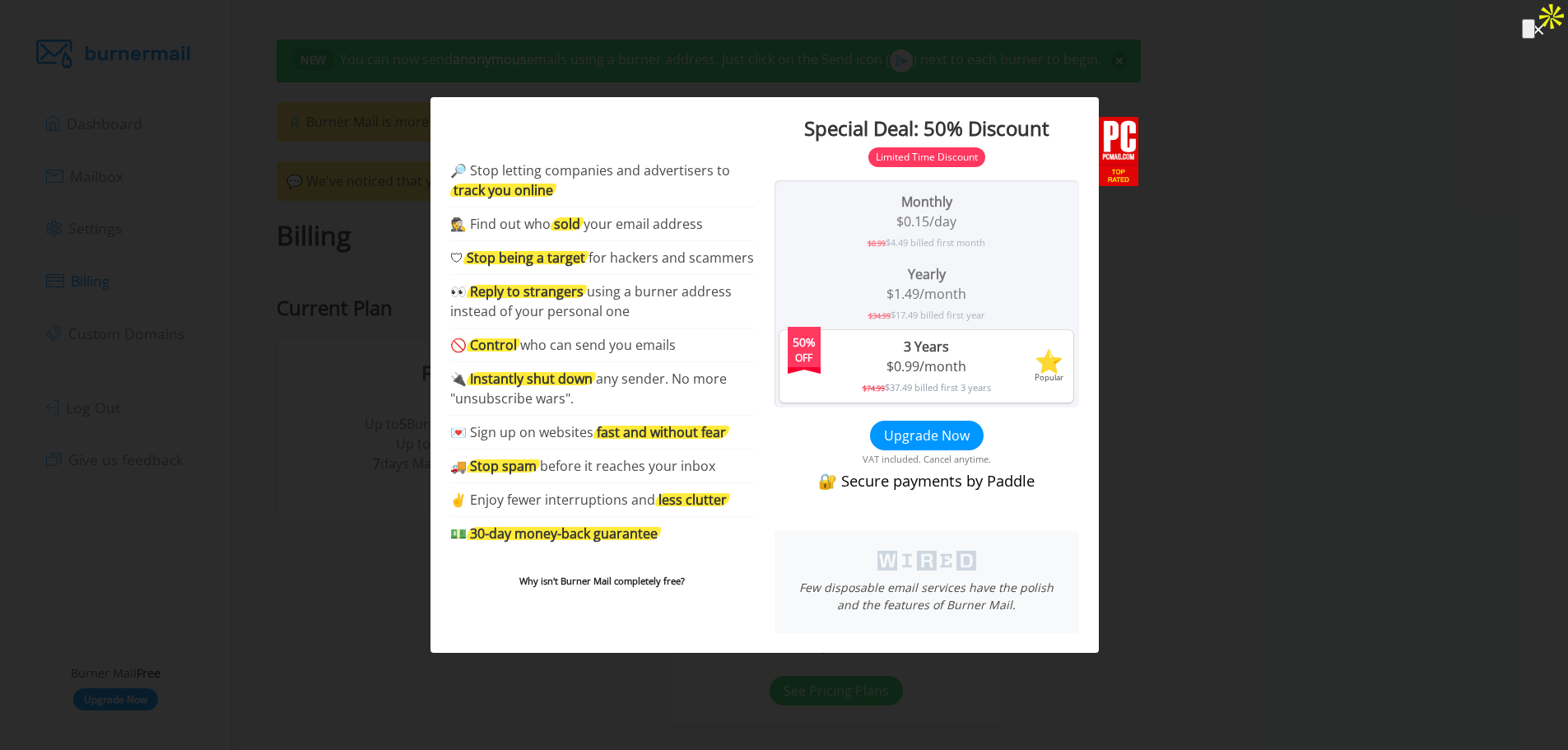
click at [1134, 69] on div at bounding box center [784, 375] width 1568 height 750
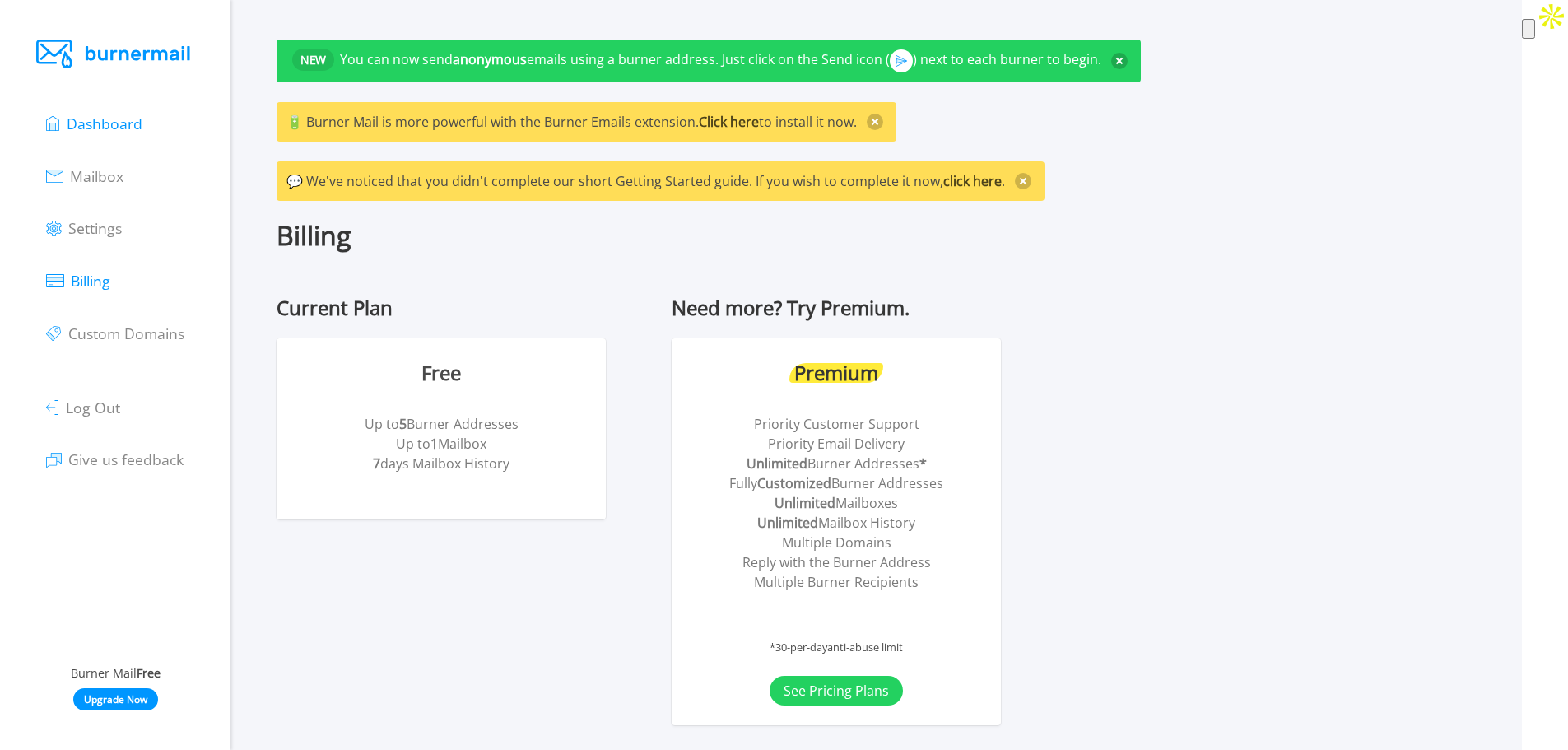
click at [117, 123] on span "Dashboard" at bounding box center [105, 124] width 76 height 20
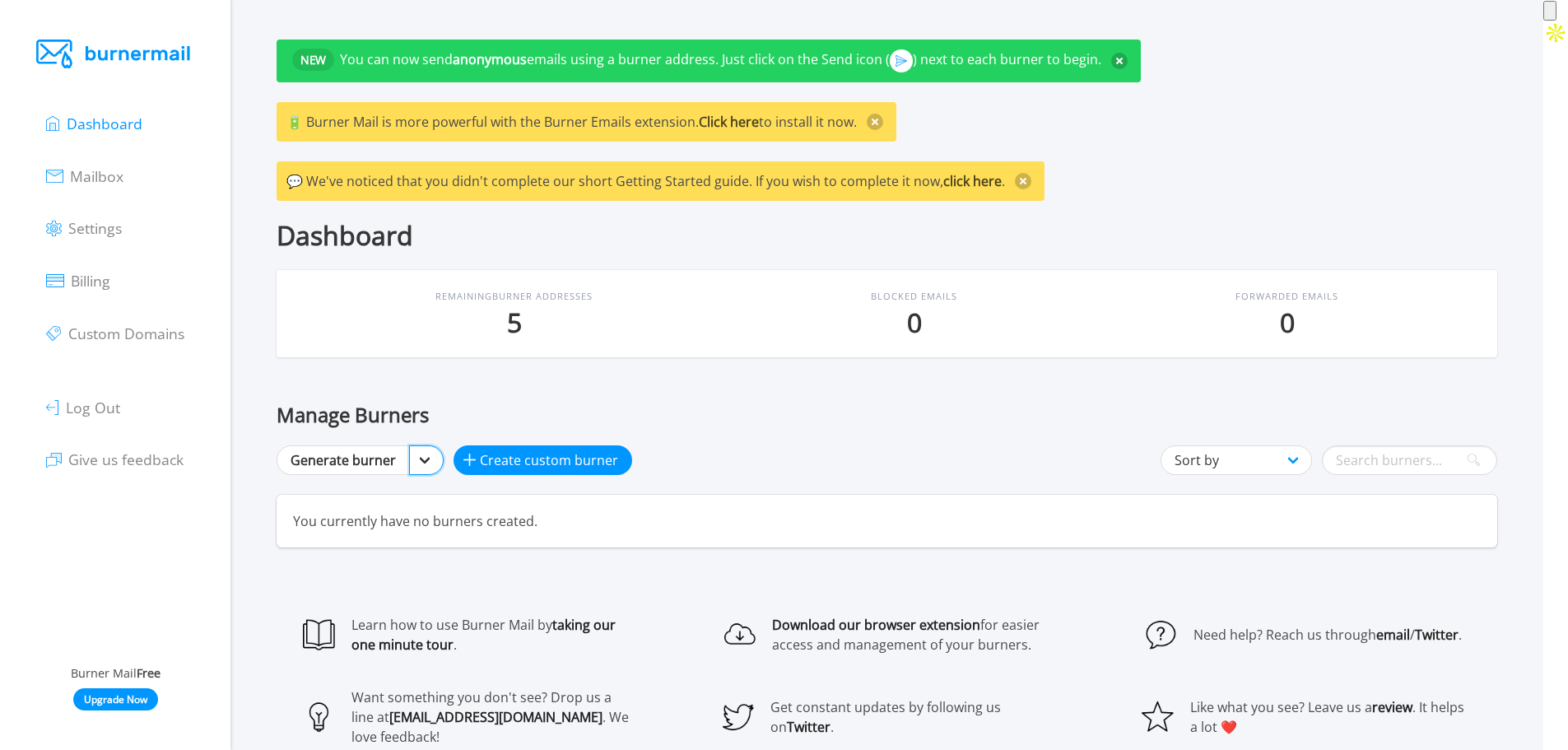
click at [421, 471] on select "Generate burner [DOMAIN_NAME] more domains" at bounding box center [426, 460] width 34 height 30
click at [409, 445] on select "Generate burner [DOMAIN_NAME] more domains" at bounding box center [426, 460] width 34 height 30
select select "-1"
click at [556, 455] on span "Create custom burner" at bounding box center [548, 460] width 138 height 20
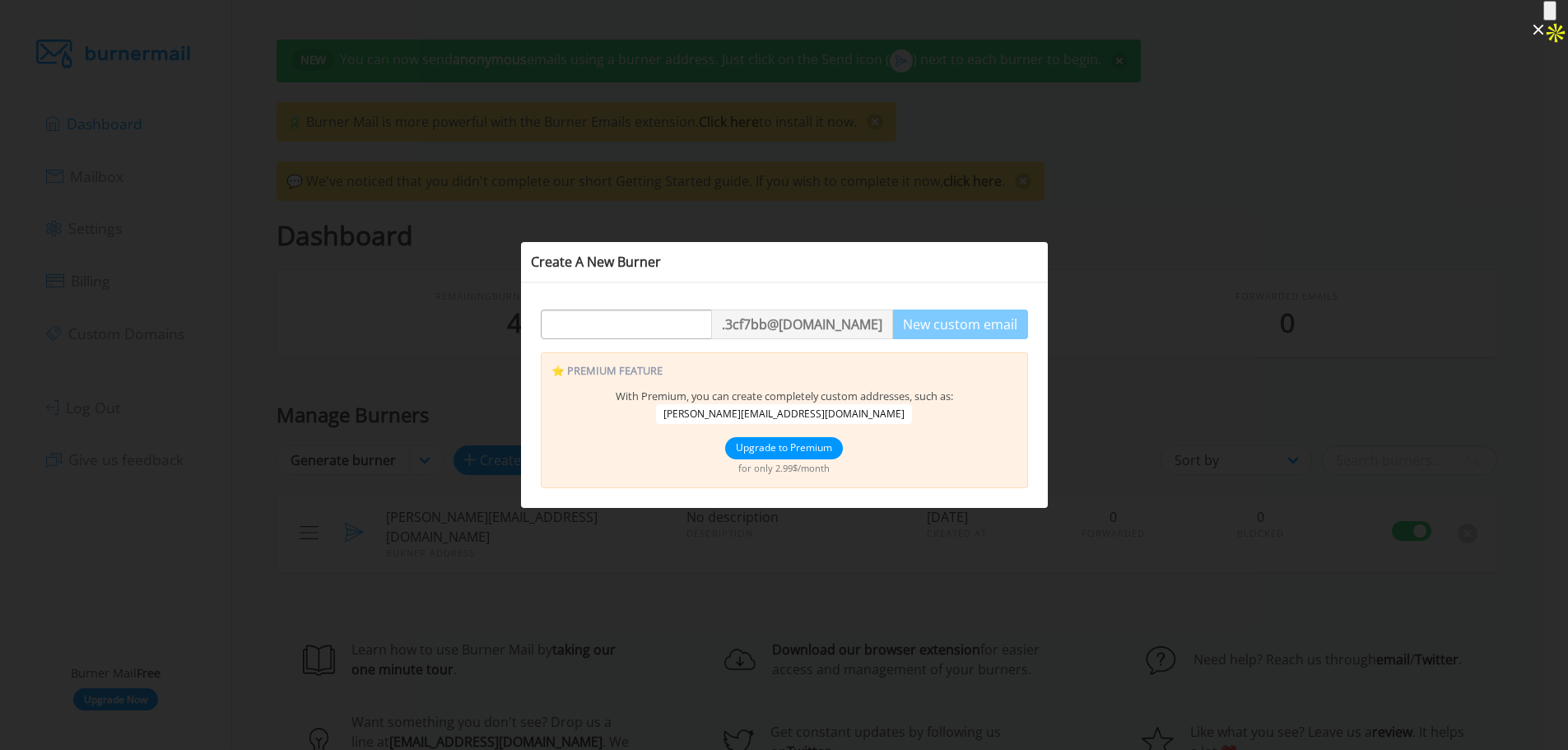
click at [806, 320] on p ". 3cf7bb @[DOMAIN_NAME]" at bounding box center [801, 324] width 182 height 30
click at [795, 328] on p ". 3cf7bb @[DOMAIN_NAME]" at bounding box center [801, 324] width 182 height 30
click at [686, 324] on input "text" at bounding box center [627, 324] width 170 height 30
type input "akterlabon"
click at [765, 409] on span "[PERSON_NAME][EMAIL_ADDRESS][DOMAIN_NAME]" at bounding box center [783, 414] width 256 height 20
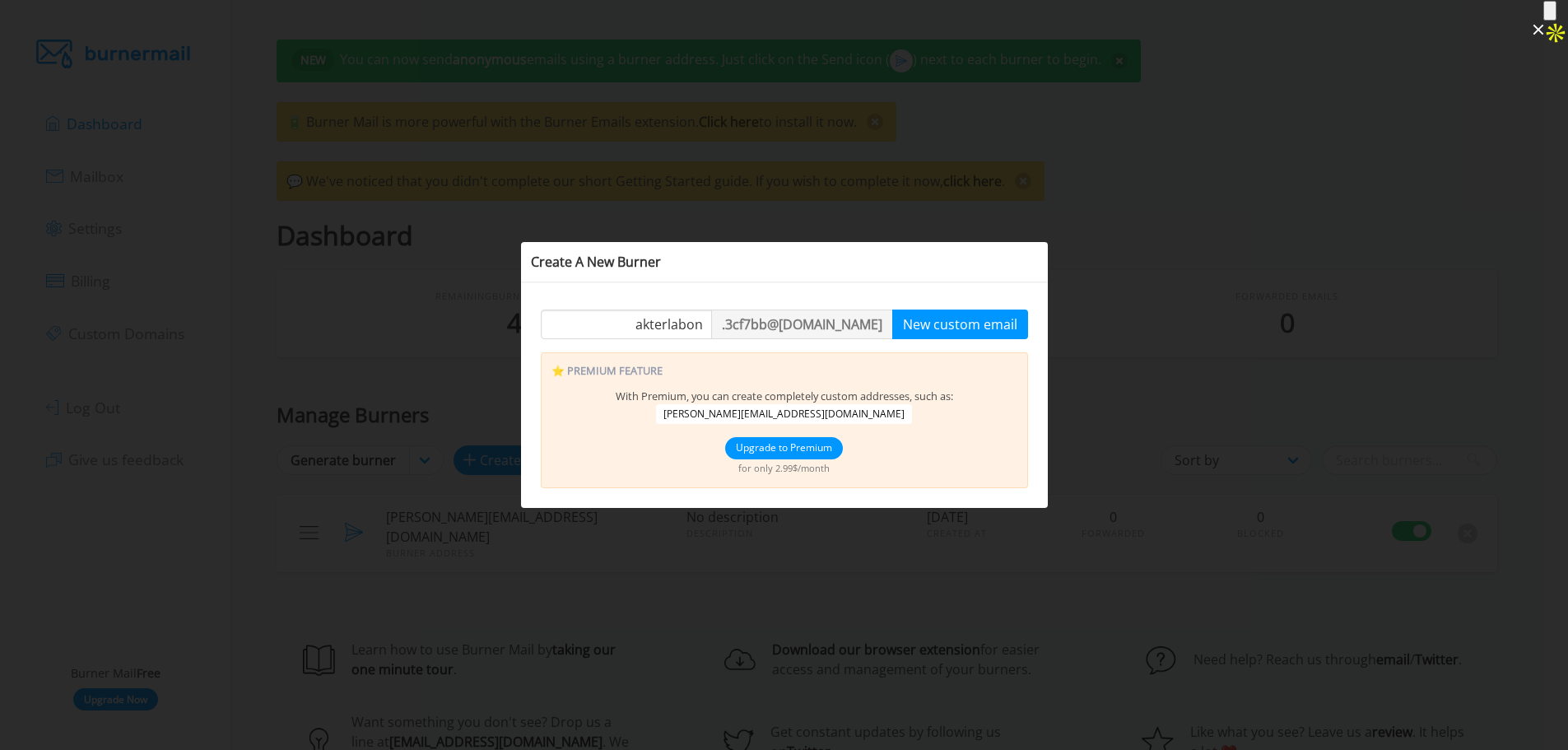
click at [765, 409] on span "[PERSON_NAME][EMAIL_ADDRESS][DOMAIN_NAME]" at bounding box center [783, 414] width 256 height 20
drag, startPoint x: 765, startPoint y: 409, endPoint x: 775, endPoint y: 411, distance: 10.2
click at [775, 411] on span "[PERSON_NAME][EMAIL_ADDRESS][DOMAIN_NAME]" at bounding box center [783, 414] width 256 height 20
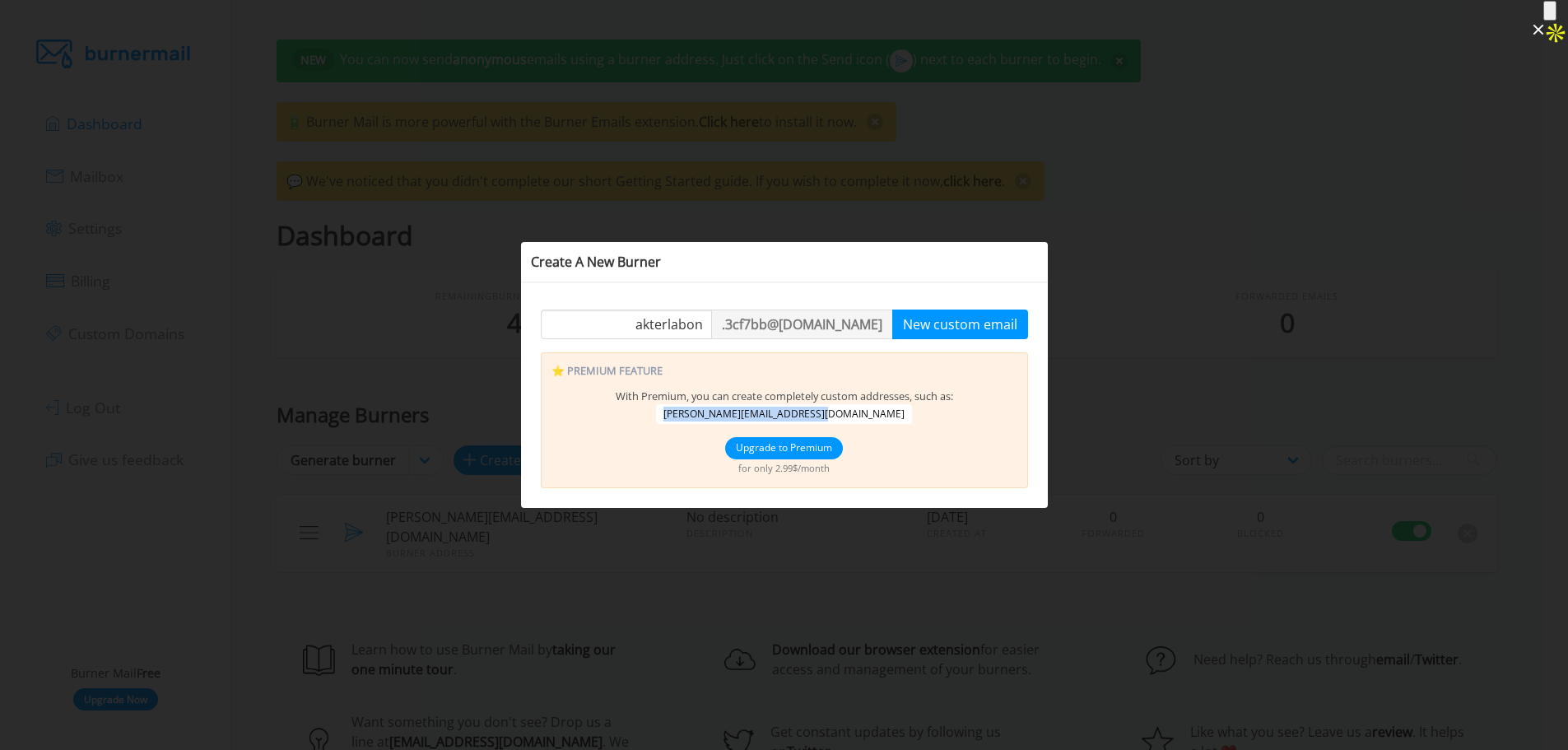
drag, startPoint x: 714, startPoint y: 417, endPoint x: 867, endPoint y: 420, distance: 153.0
click at [867, 420] on div "With Premium, you can create completely custom addresses, such as: [PERSON_NAME…" at bounding box center [785, 406] width 466 height 35
copy span "[PERSON_NAME][EMAIL_ADDRESS][DOMAIN_NAME]"
